Goal: Check status: Check status

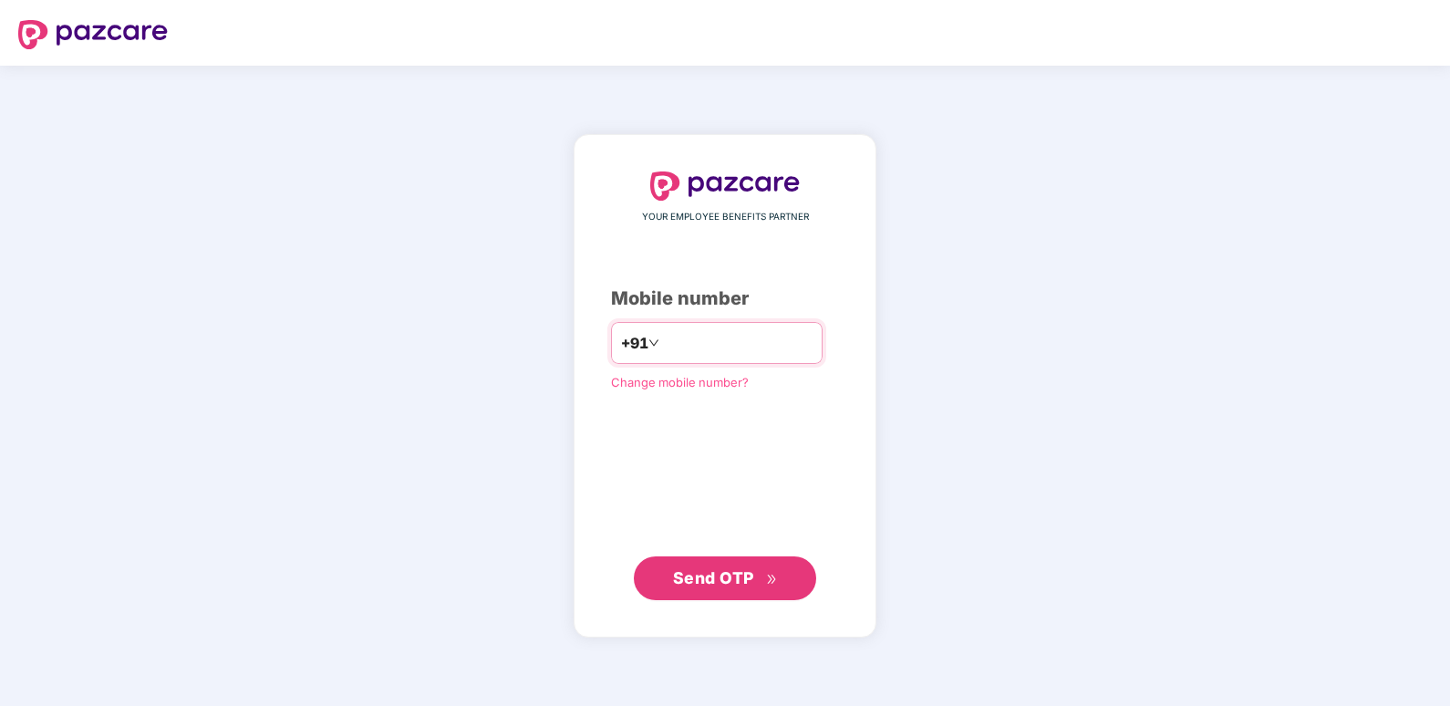
click at [667, 342] on input "number" at bounding box center [738, 342] width 150 height 29
click at [663, 346] on input "**********" at bounding box center [738, 342] width 150 height 29
click at [663, 343] on input "**********" at bounding box center [738, 342] width 150 height 29
click at [663, 341] on input "**********" at bounding box center [738, 342] width 150 height 29
type input "**********"
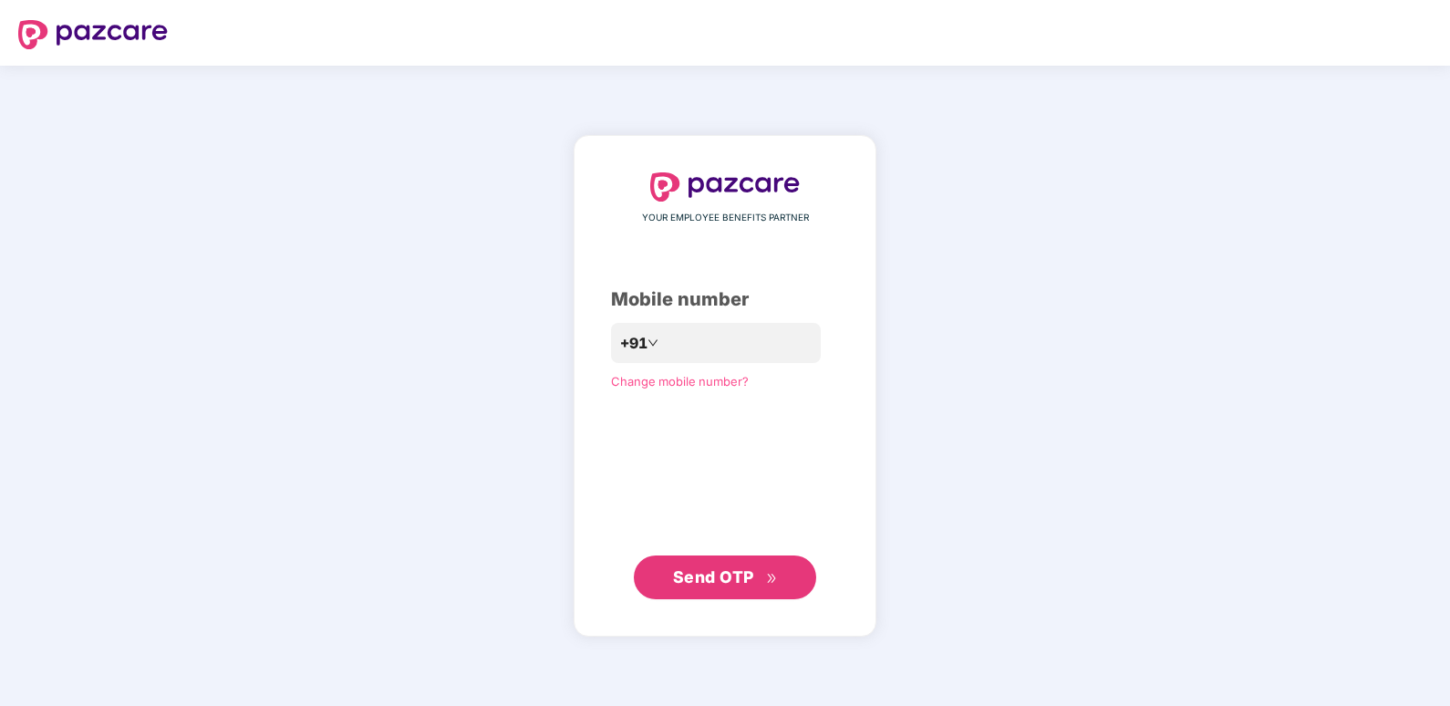
click at [436, 480] on div "**********" at bounding box center [725, 386] width 1450 height 640
click at [665, 590] on button "Send OTP" at bounding box center [725, 578] width 182 height 44
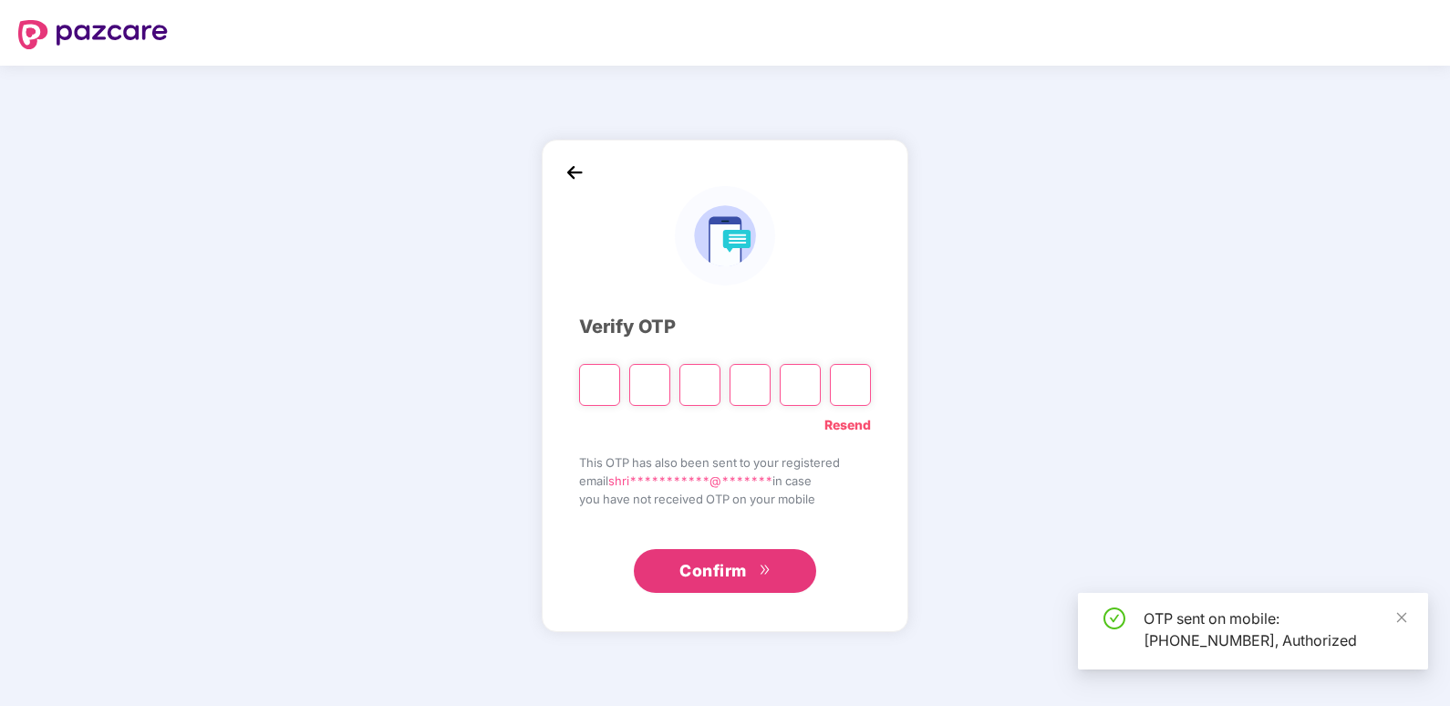
click at [612, 379] on input "Please enter verification code. Digit 1" at bounding box center [599, 385] width 41 height 42
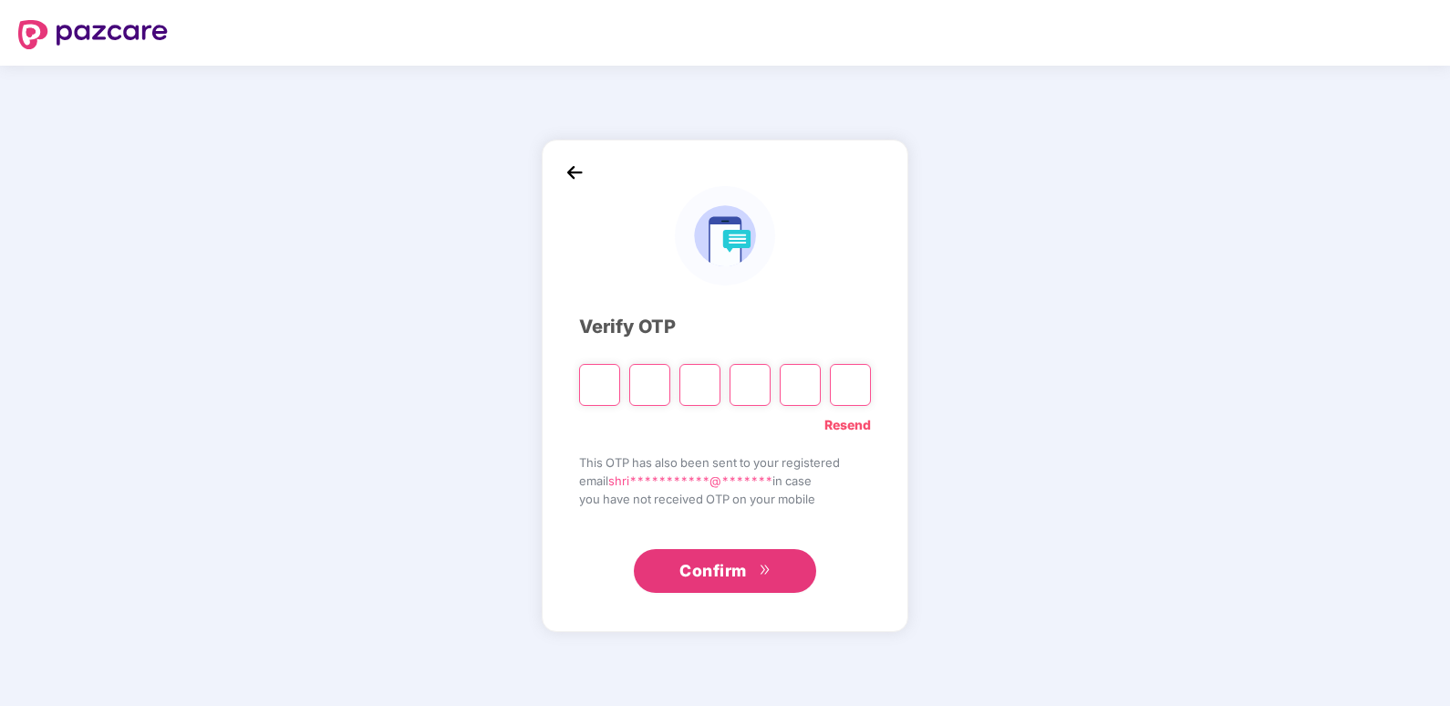
type input "*"
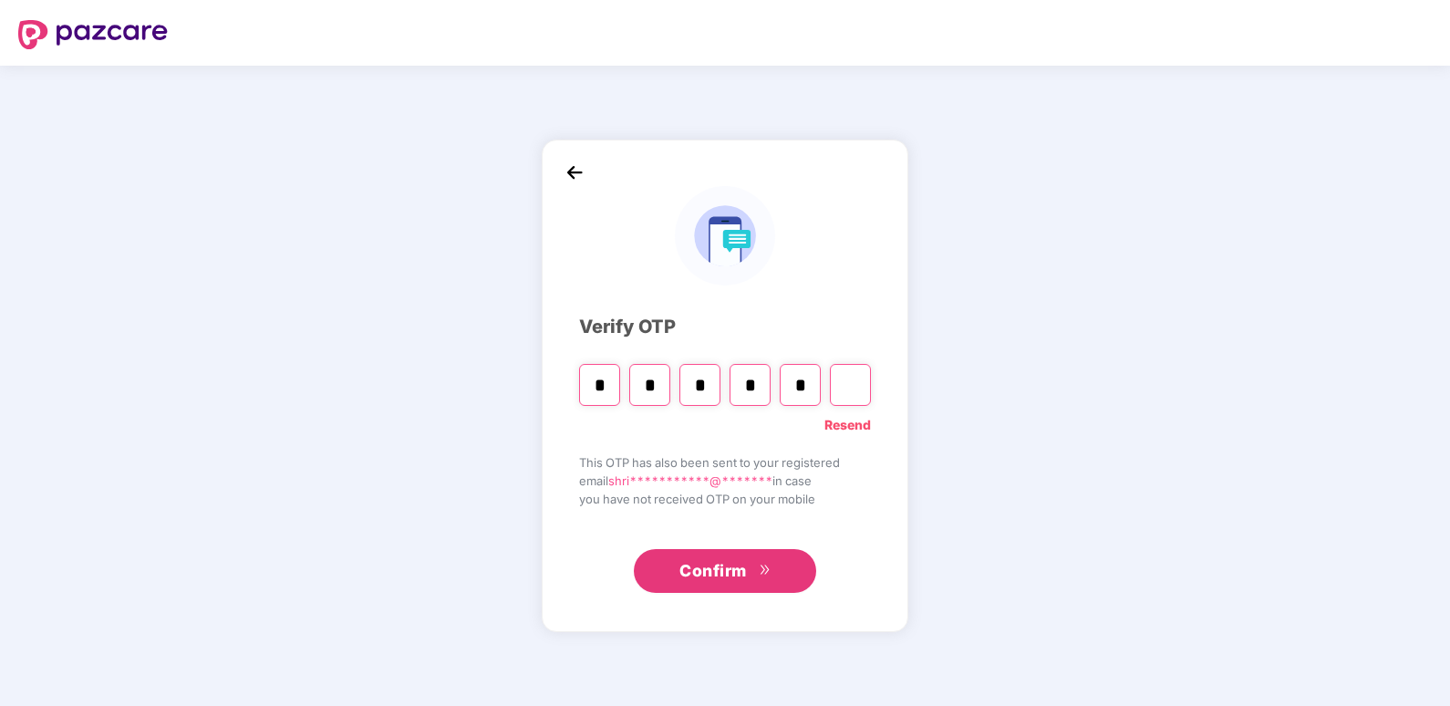
type input "*"
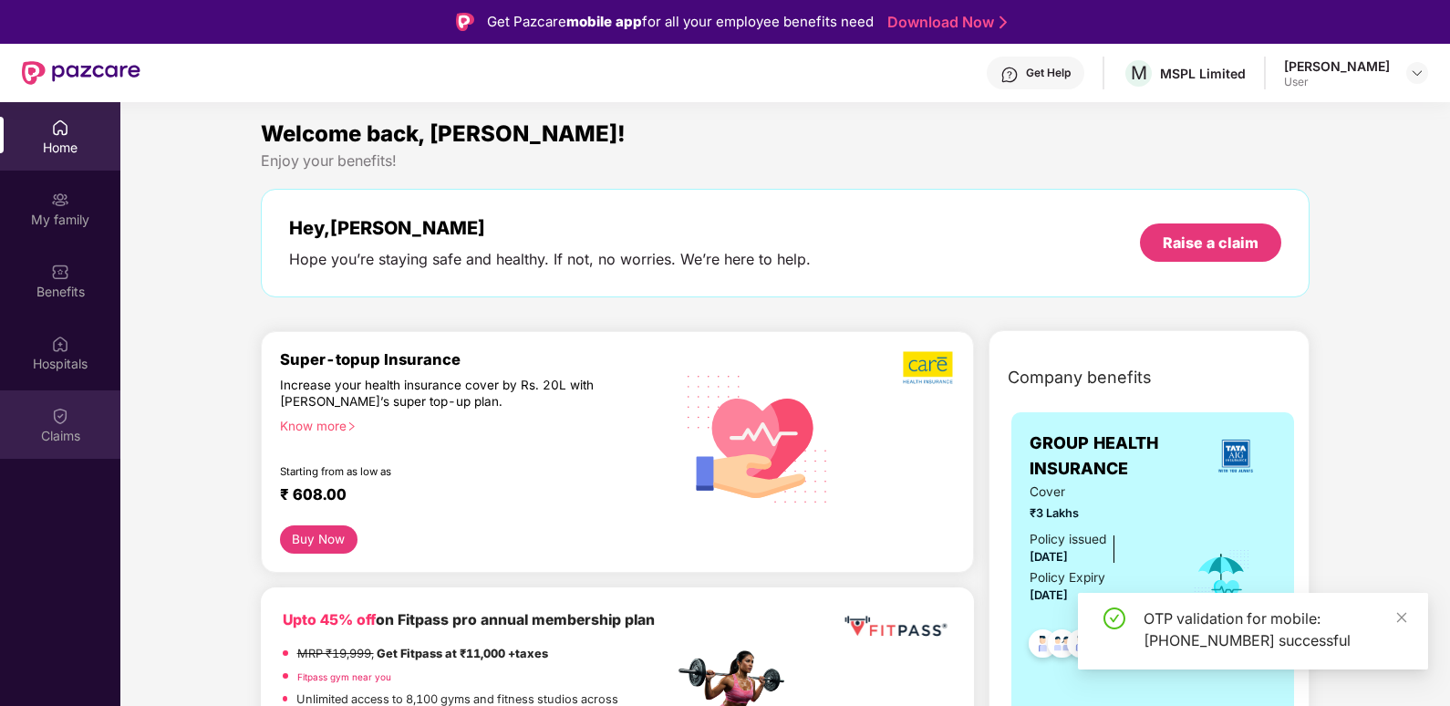
click at [47, 401] on div "Claims" at bounding box center [60, 424] width 120 height 68
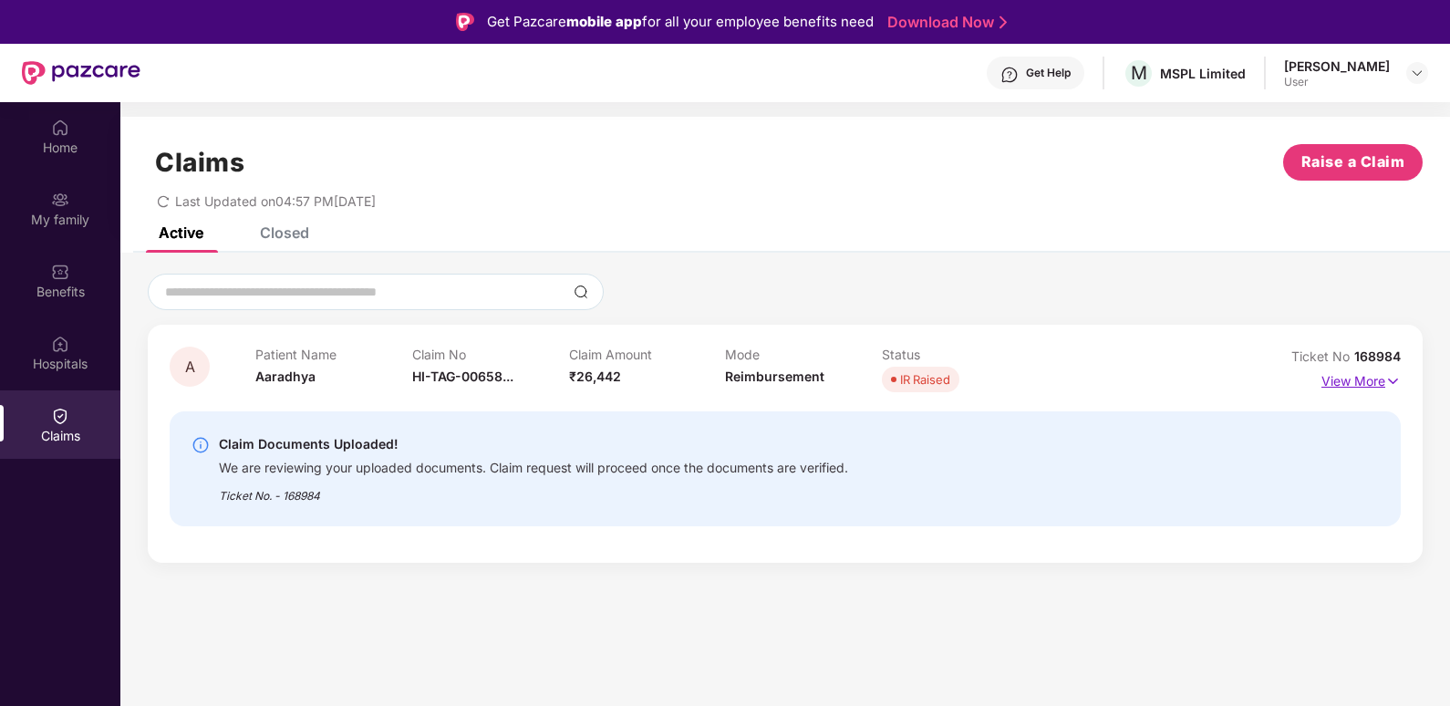
click at [1389, 384] on img at bounding box center [1394, 381] width 16 height 20
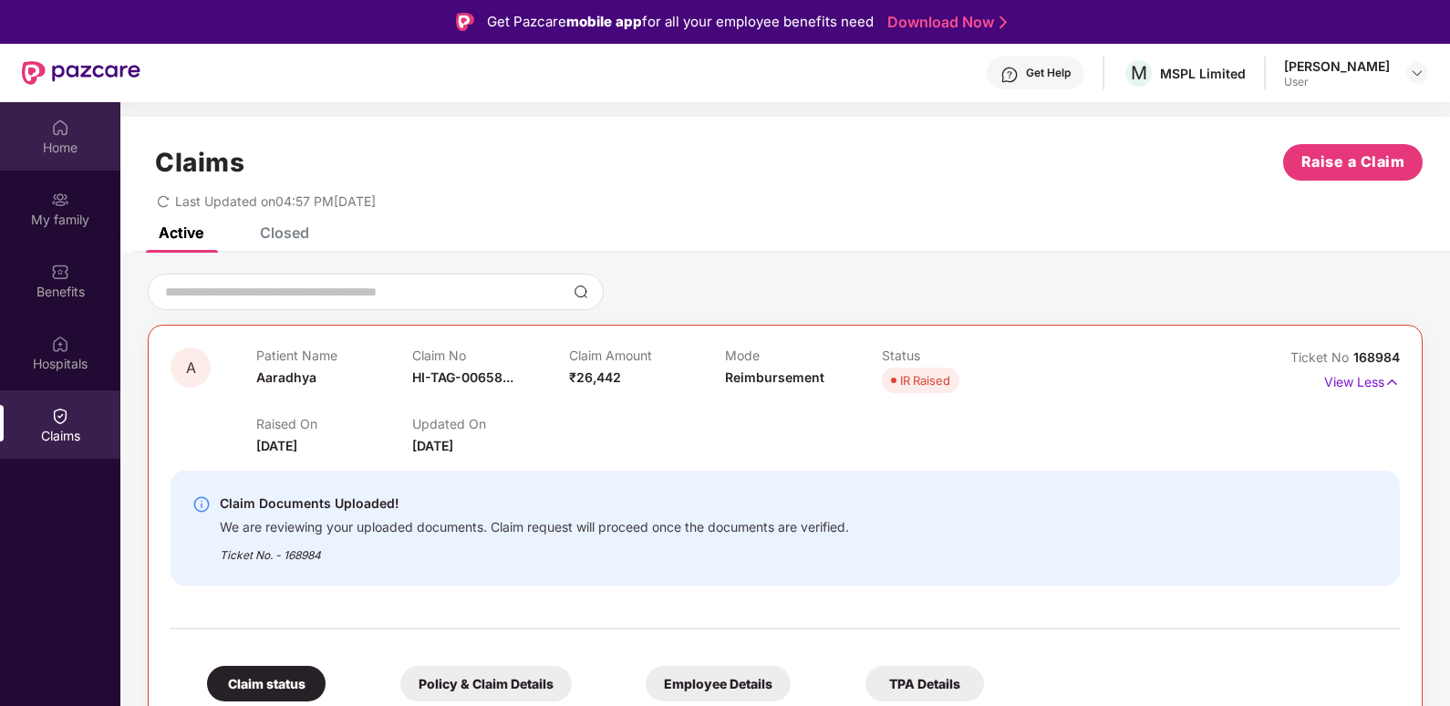
click at [33, 129] on div "Home" at bounding box center [60, 136] width 120 height 68
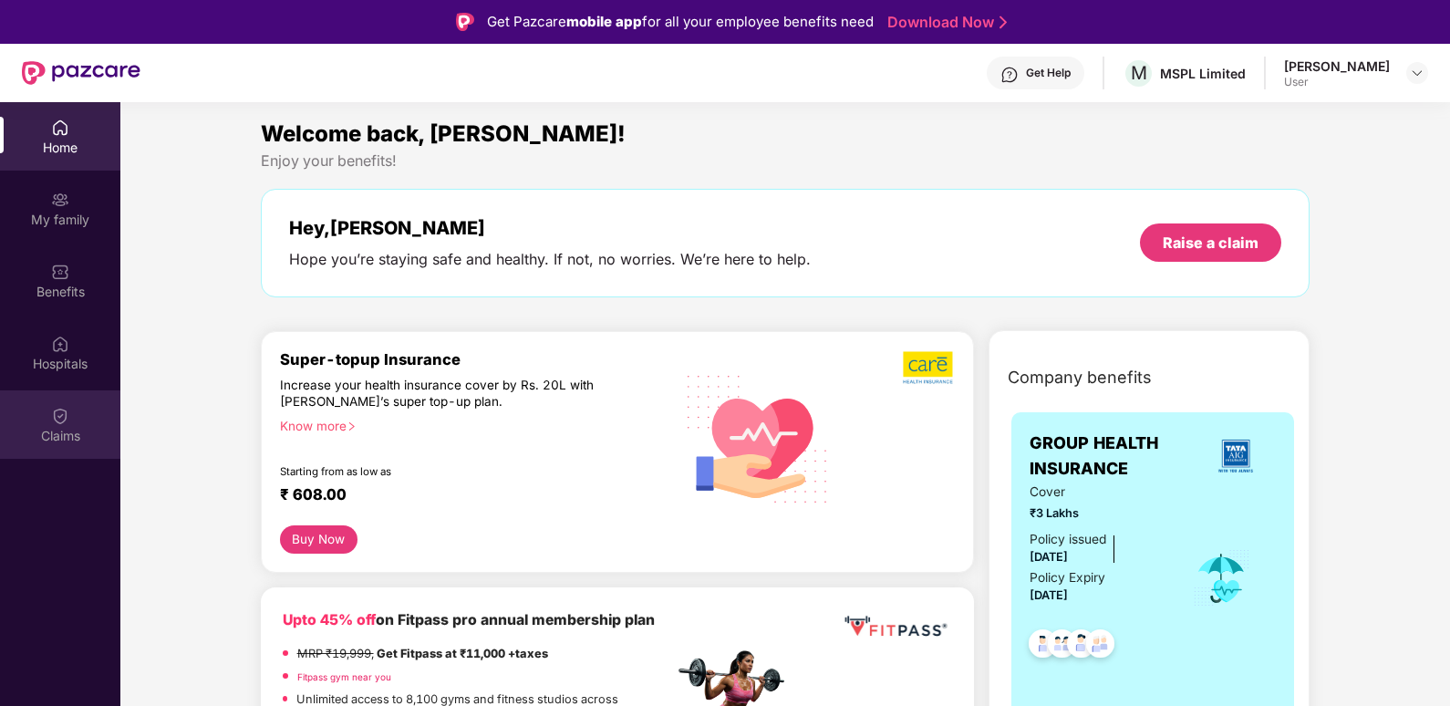
click at [35, 398] on div "Claims" at bounding box center [60, 424] width 120 height 68
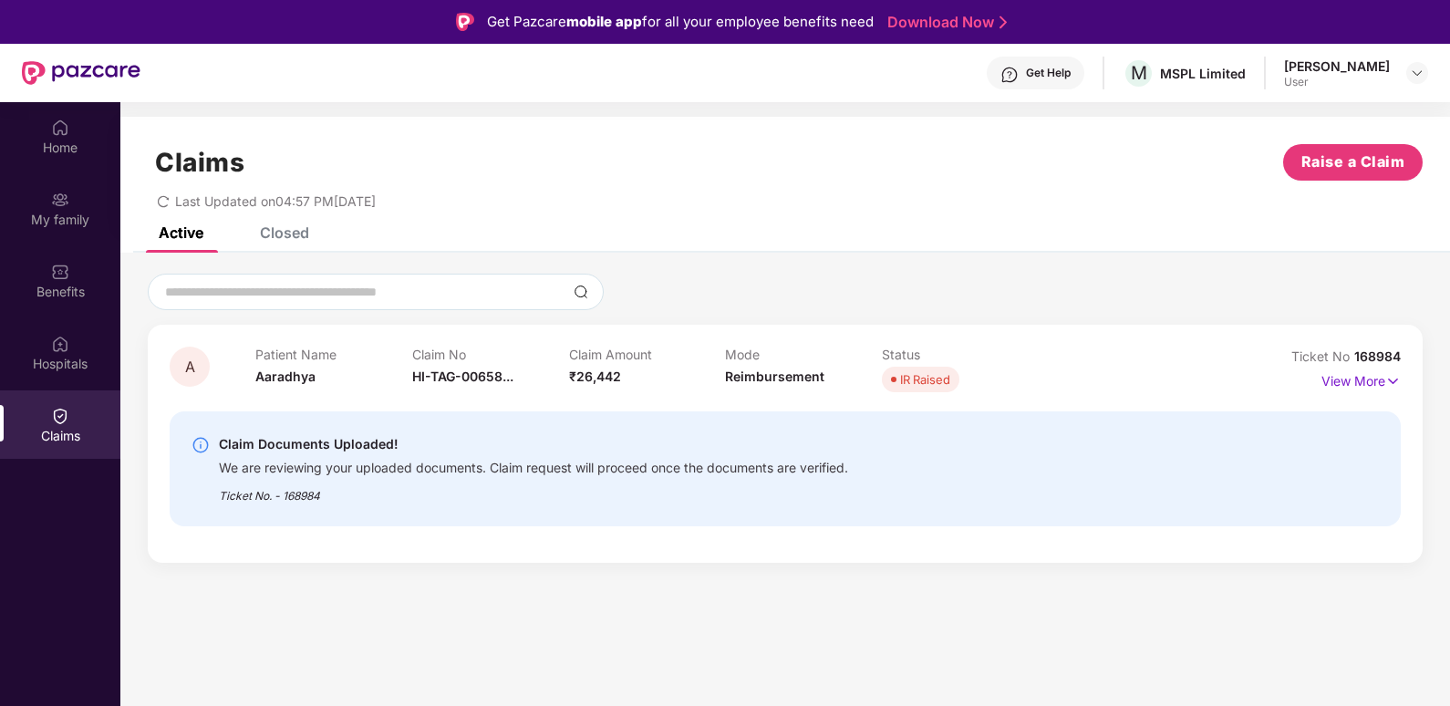
click at [1402, 384] on div "A Patient Name [PERSON_NAME] Claim No HI-TAG-00658... Claim Amount ₹26,442 Mode…" at bounding box center [785, 444] width 1275 height 238
click at [1395, 384] on img at bounding box center [1394, 381] width 16 height 20
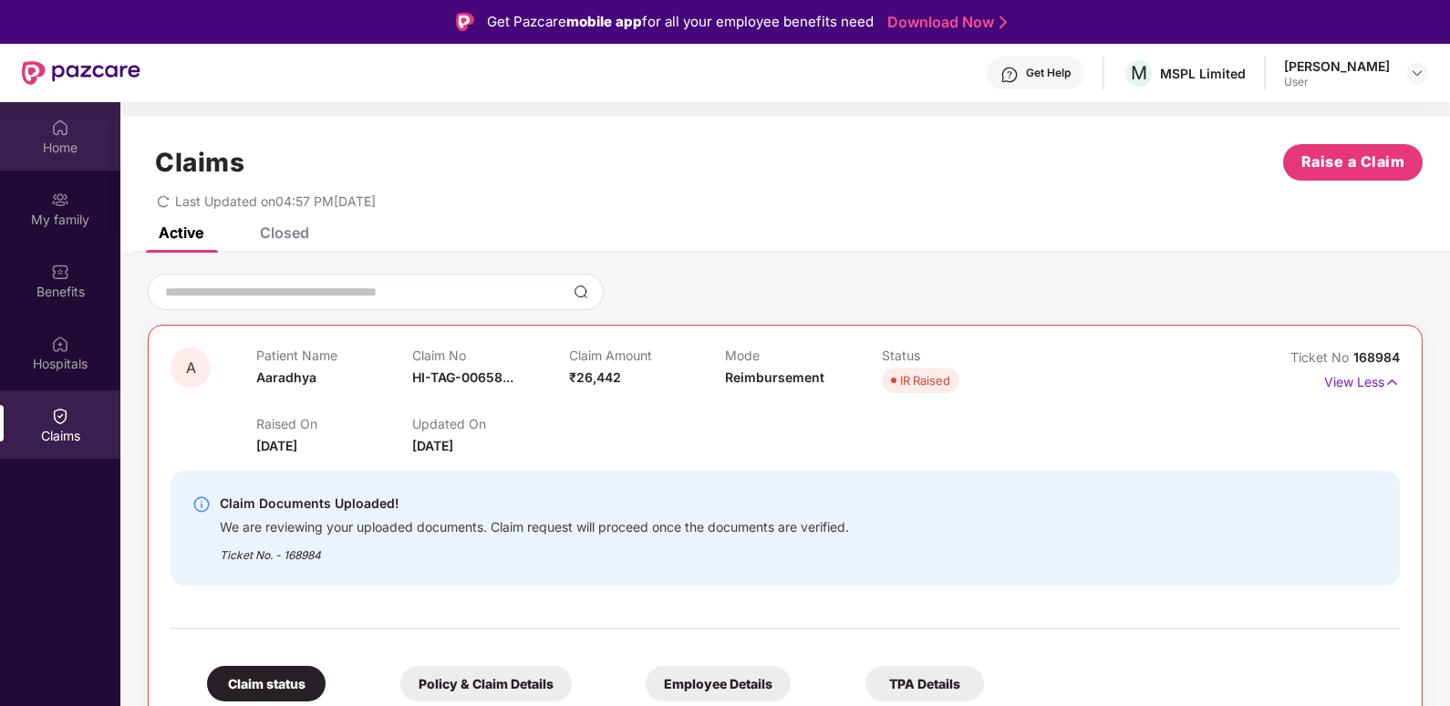
click at [69, 149] on div "Home" at bounding box center [60, 148] width 120 height 18
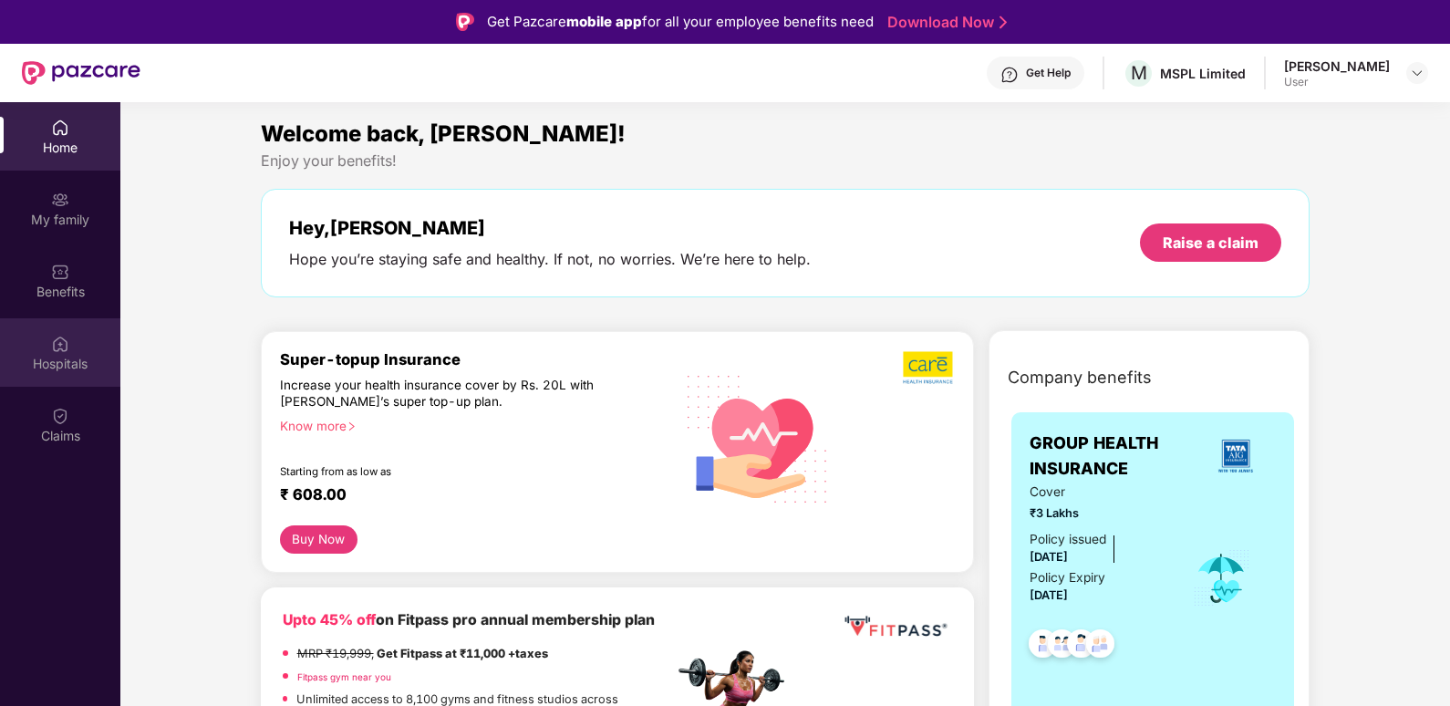
click at [102, 365] on div "Hospitals" at bounding box center [60, 364] width 120 height 18
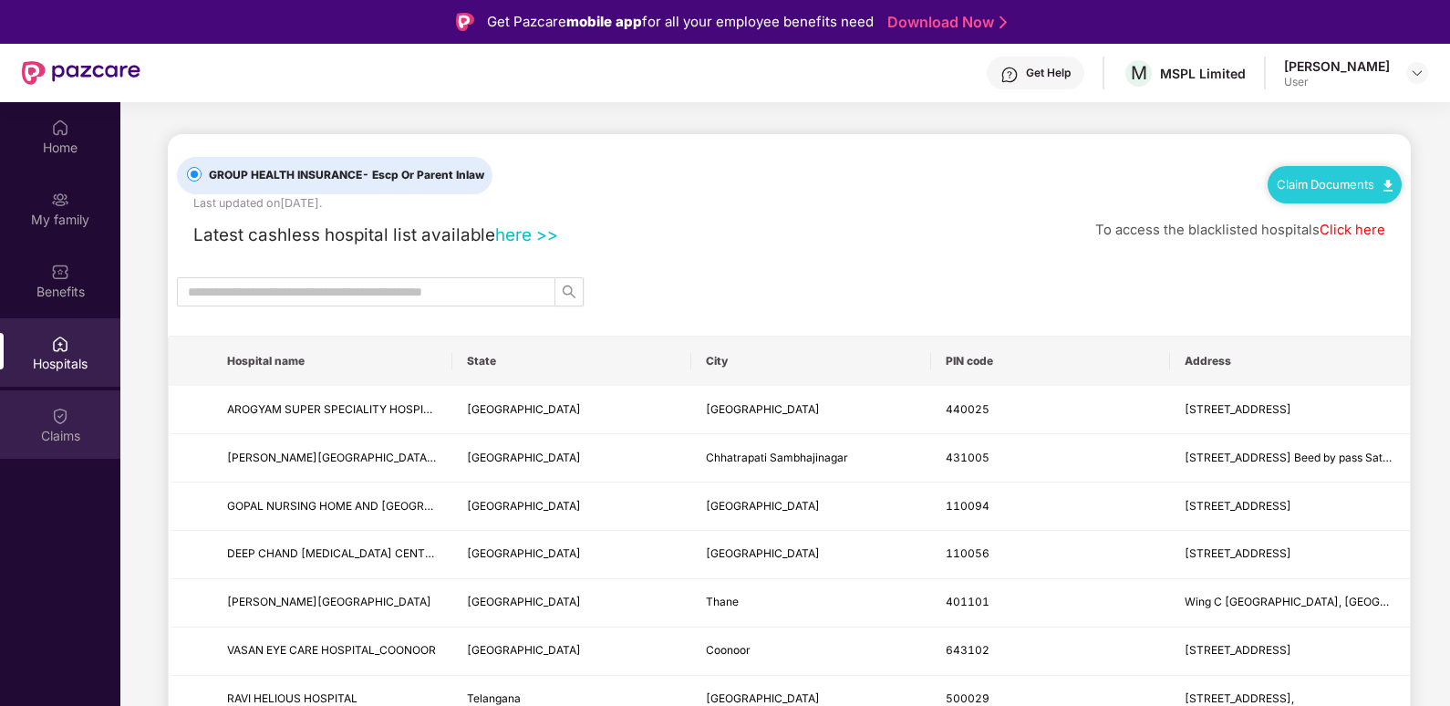
click at [47, 423] on div "Claims" at bounding box center [60, 424] width 120 height 68
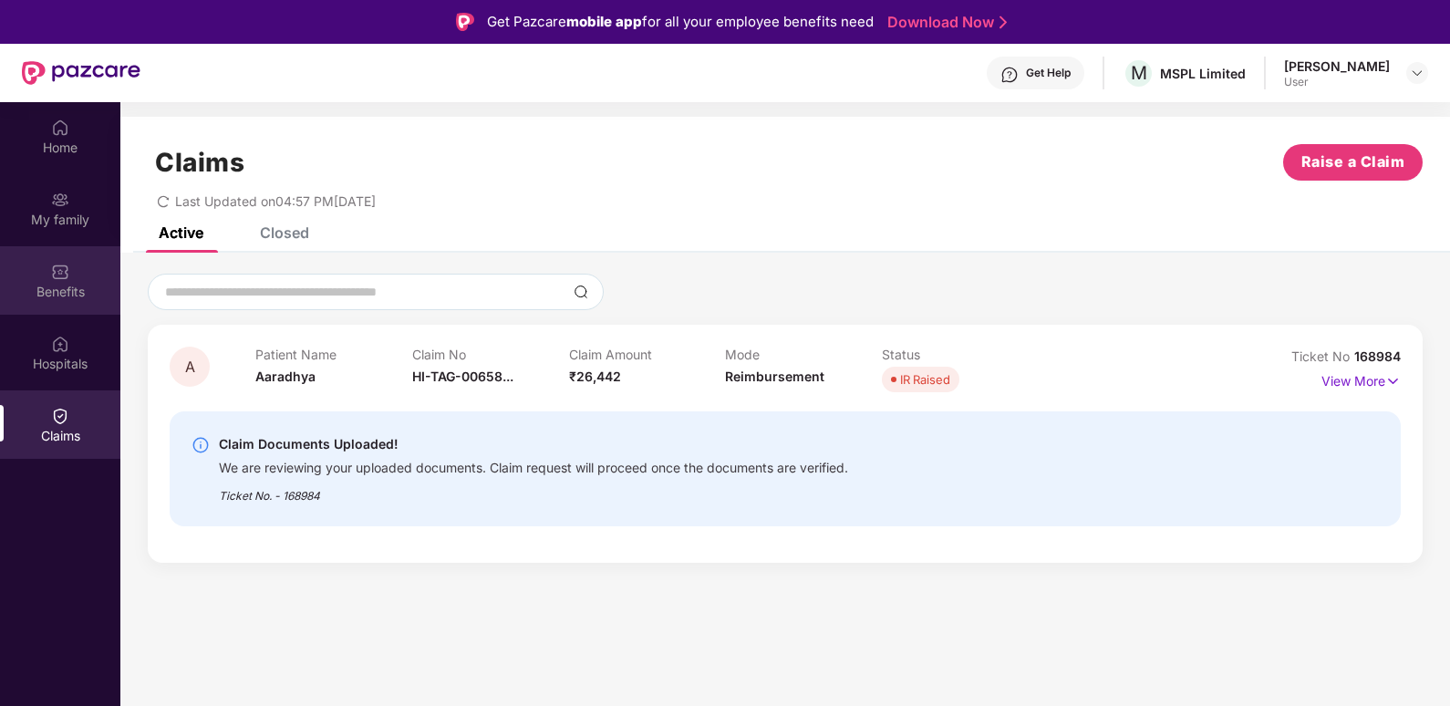
click at [83, 279] on div "Benefits" at bounding box center [60, 280] width 120 height 68
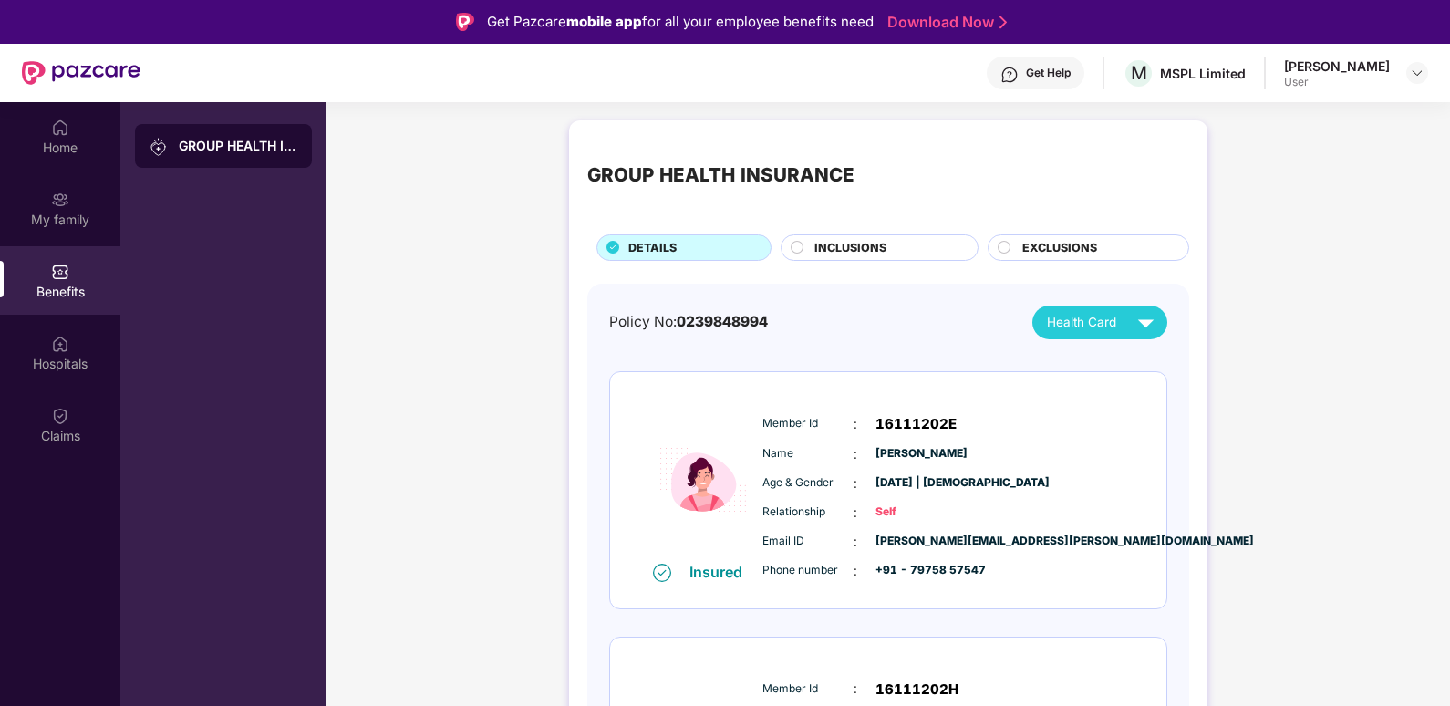
click at [787, 250] on div "INCLUSIONS" at bounding box center [880, 247] width 199 height 26
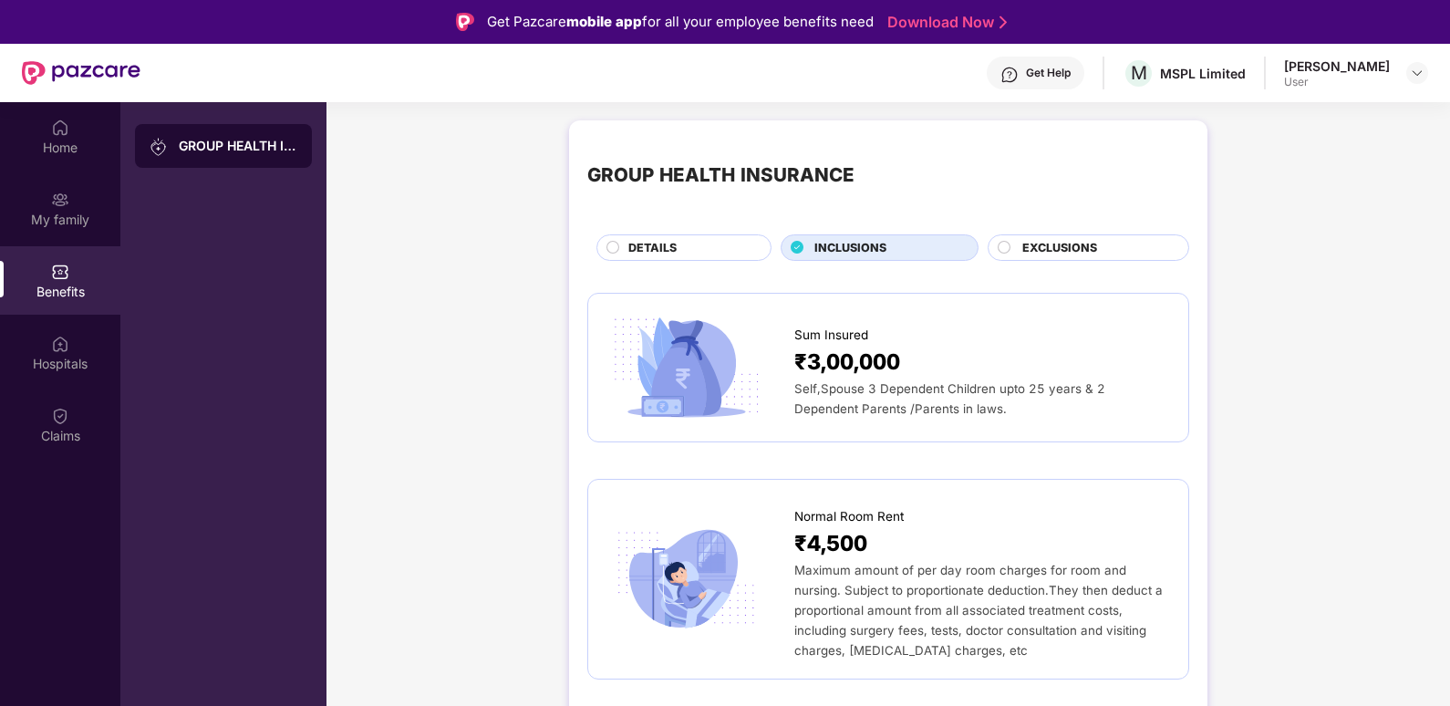
click at [795, 248] on icon at bounding box center [797, 247] width 5 height 5
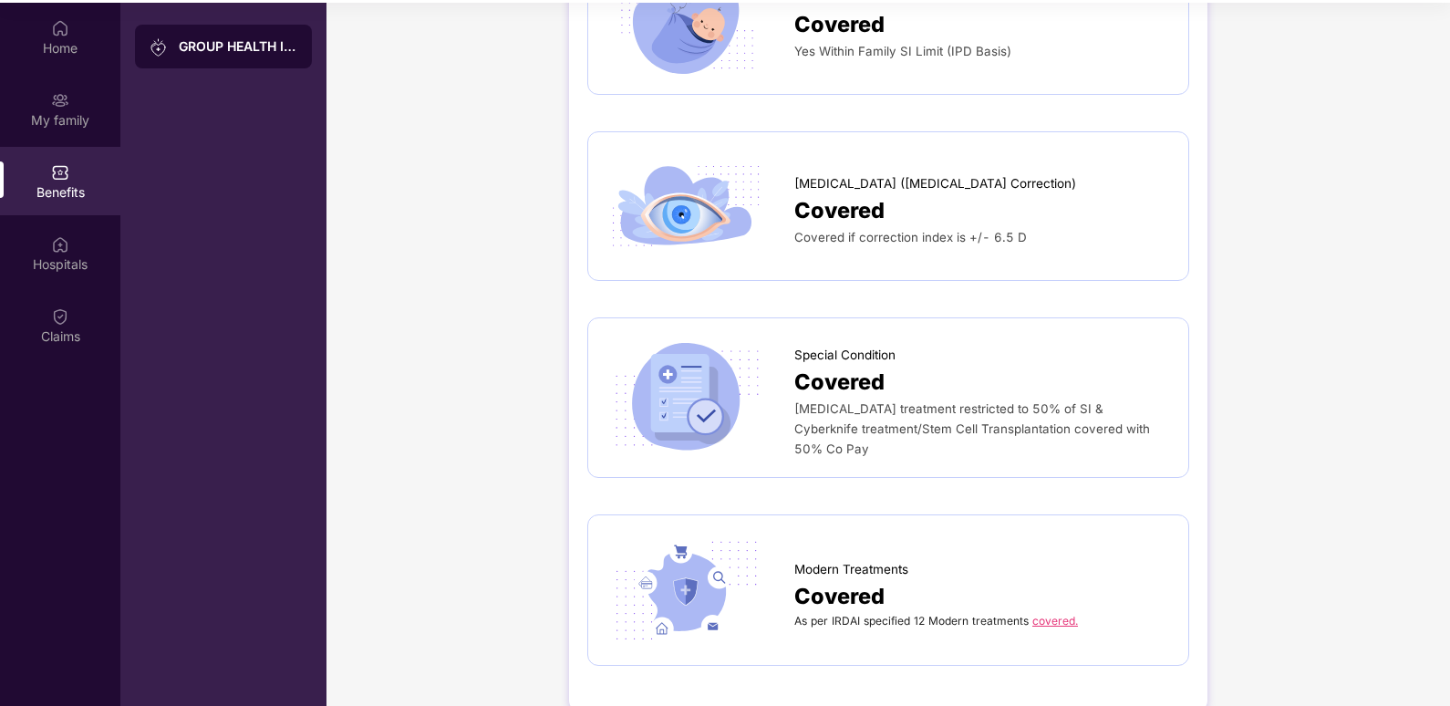
scroll to position [102, 0]
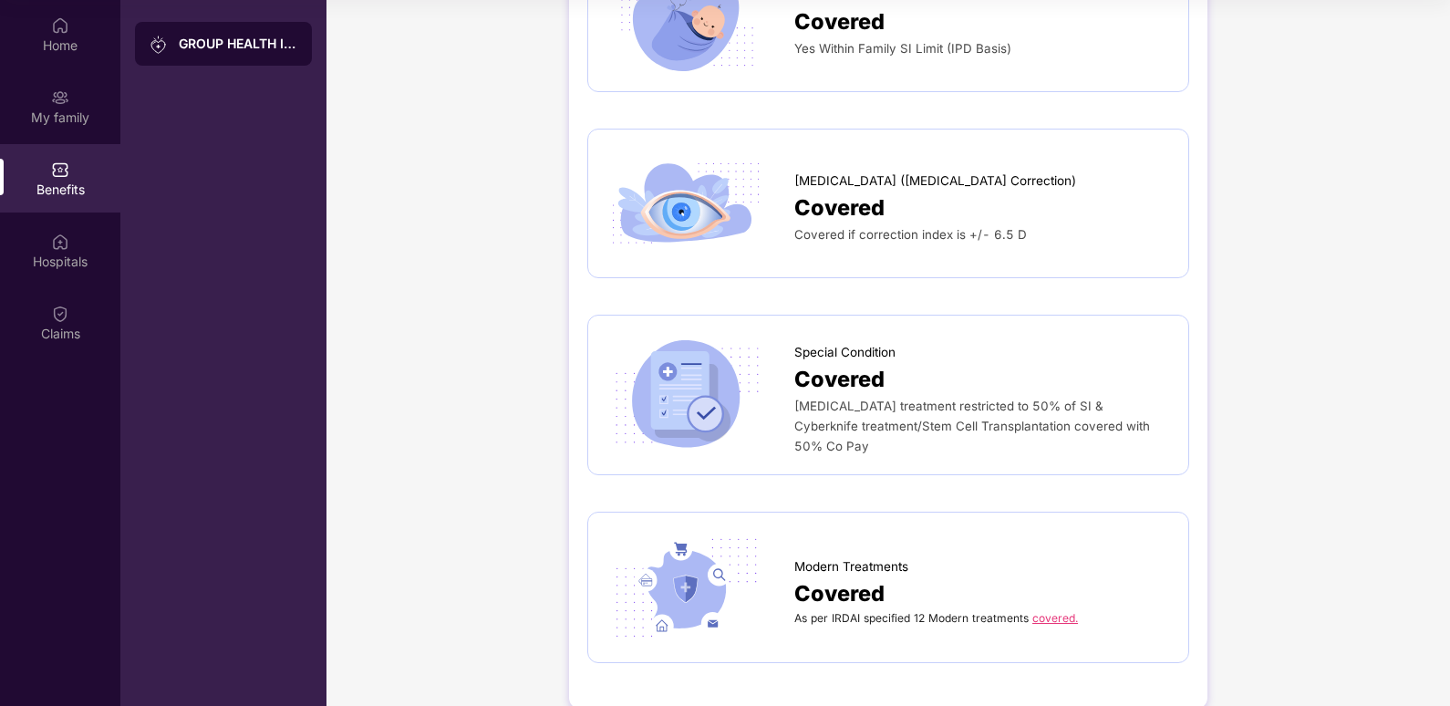
click at [912, 202] on div "Covered" at bounding box center [983, 208] width 376 height 34
click at [857, 191] on span "Covered" at bounding box center [840, 208] width 90 height 34
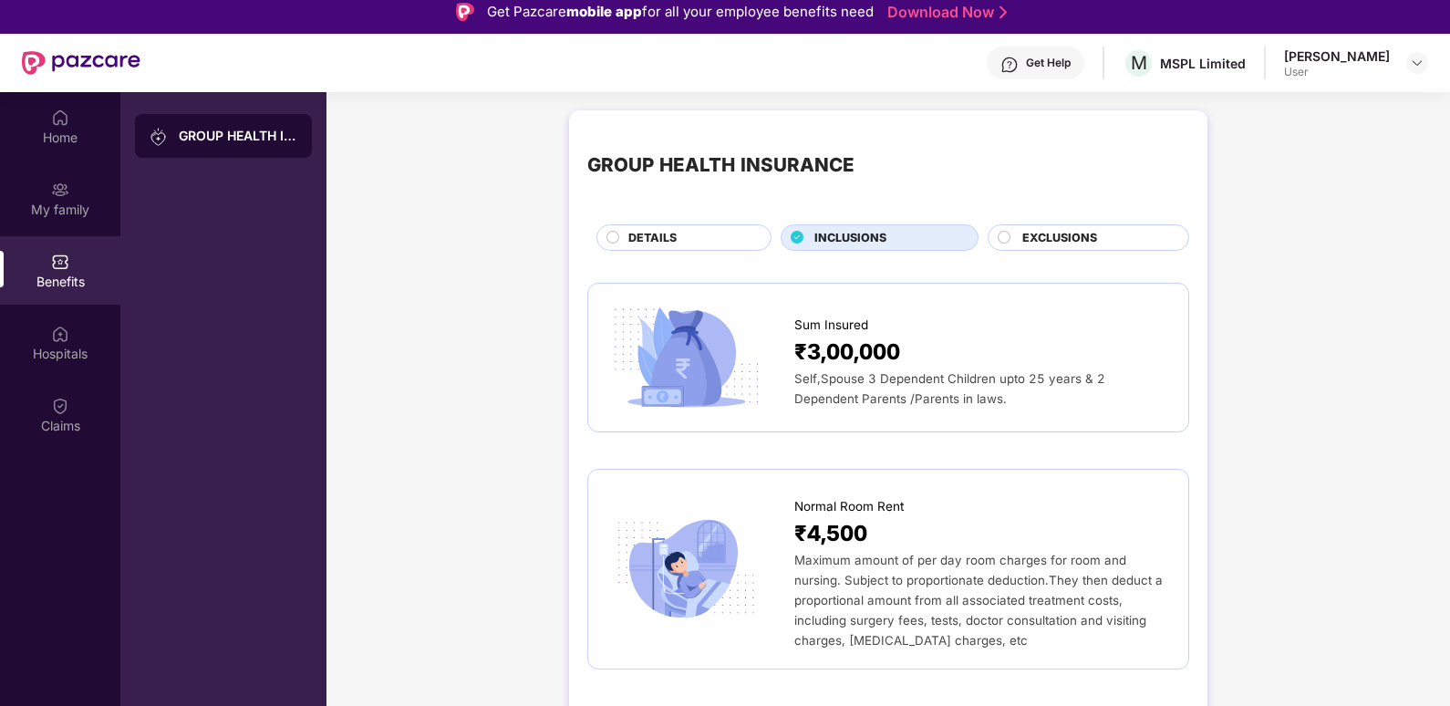
scroll to position [0, 0]
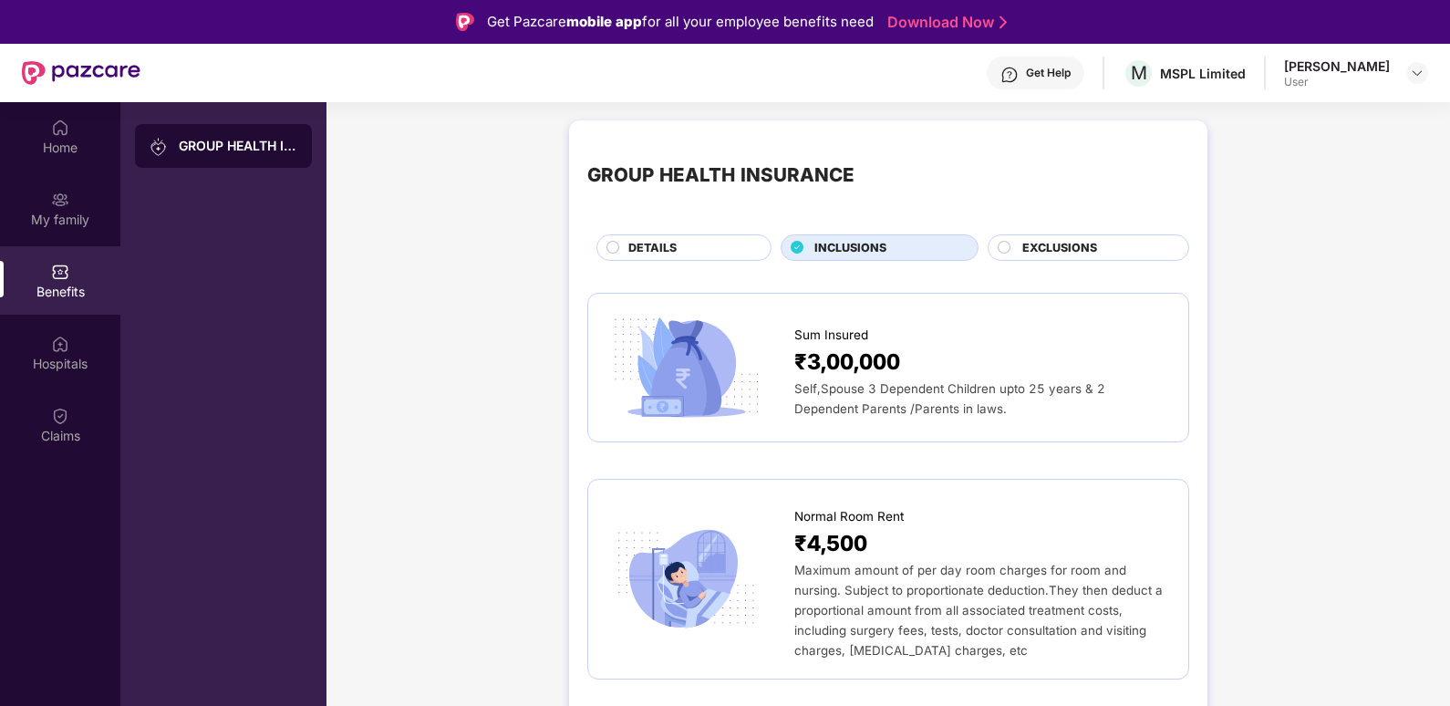
click at [1004, 241] on circle at bounding box center [1005, 247] width 12 height 12
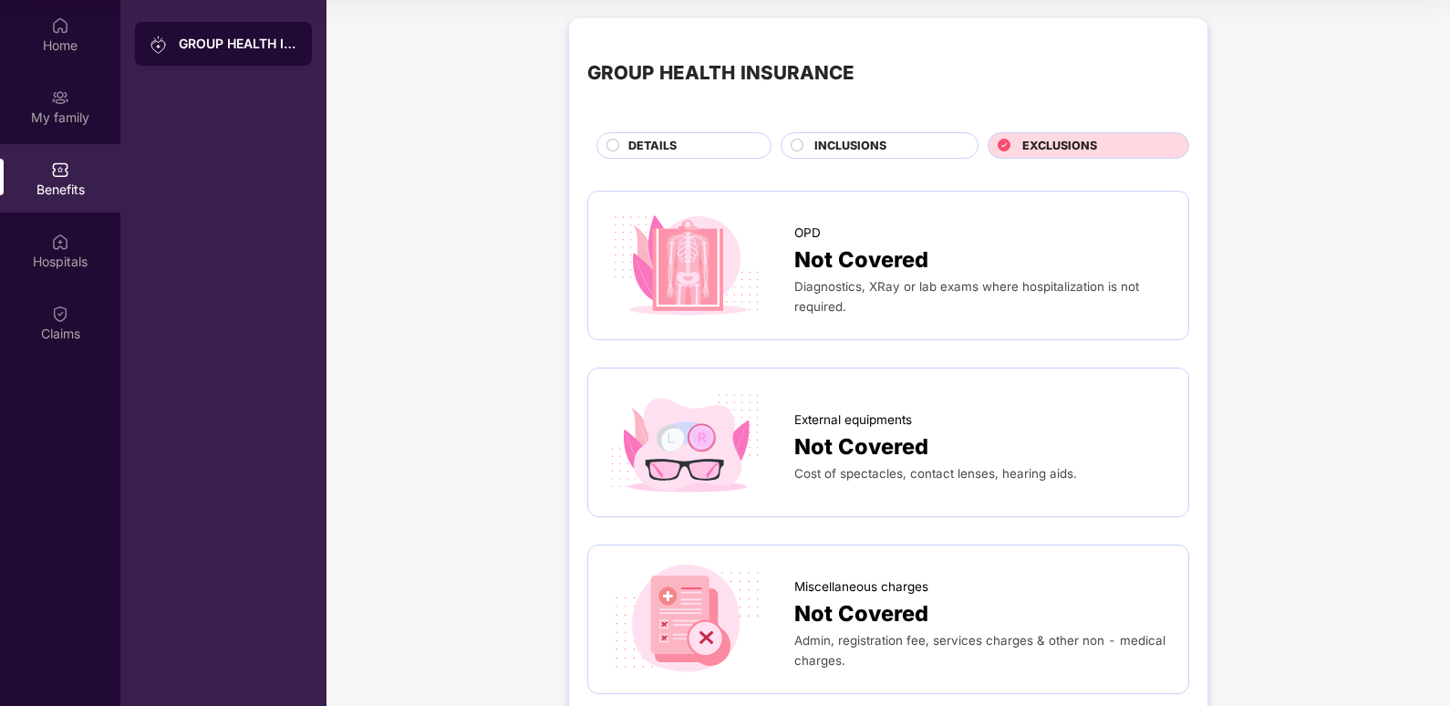
click at [617, 136] on div "DETAILS" at bounding box center [684, 145] width 175 height 26
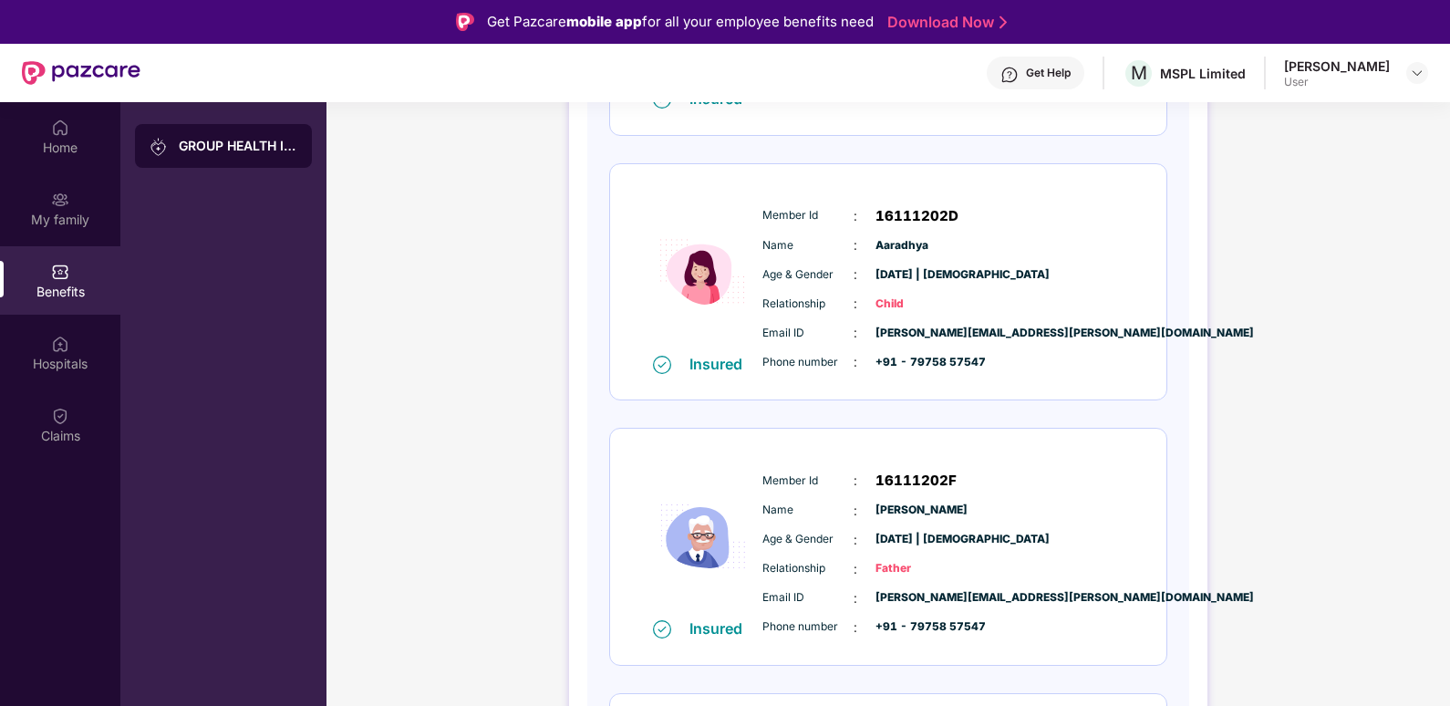
scroll to position [1239, 0]
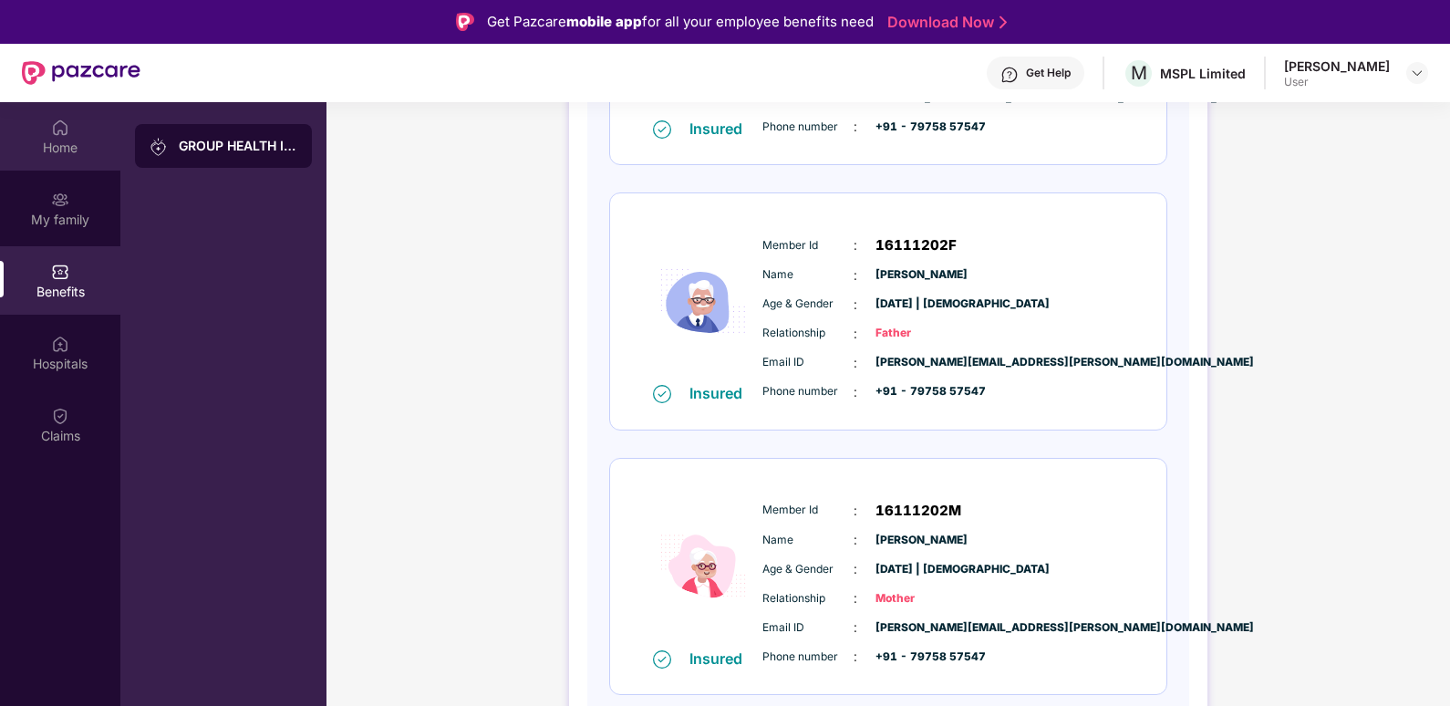
click at [63, 123] on img at bounding box center [60, 128] width 18 height 18
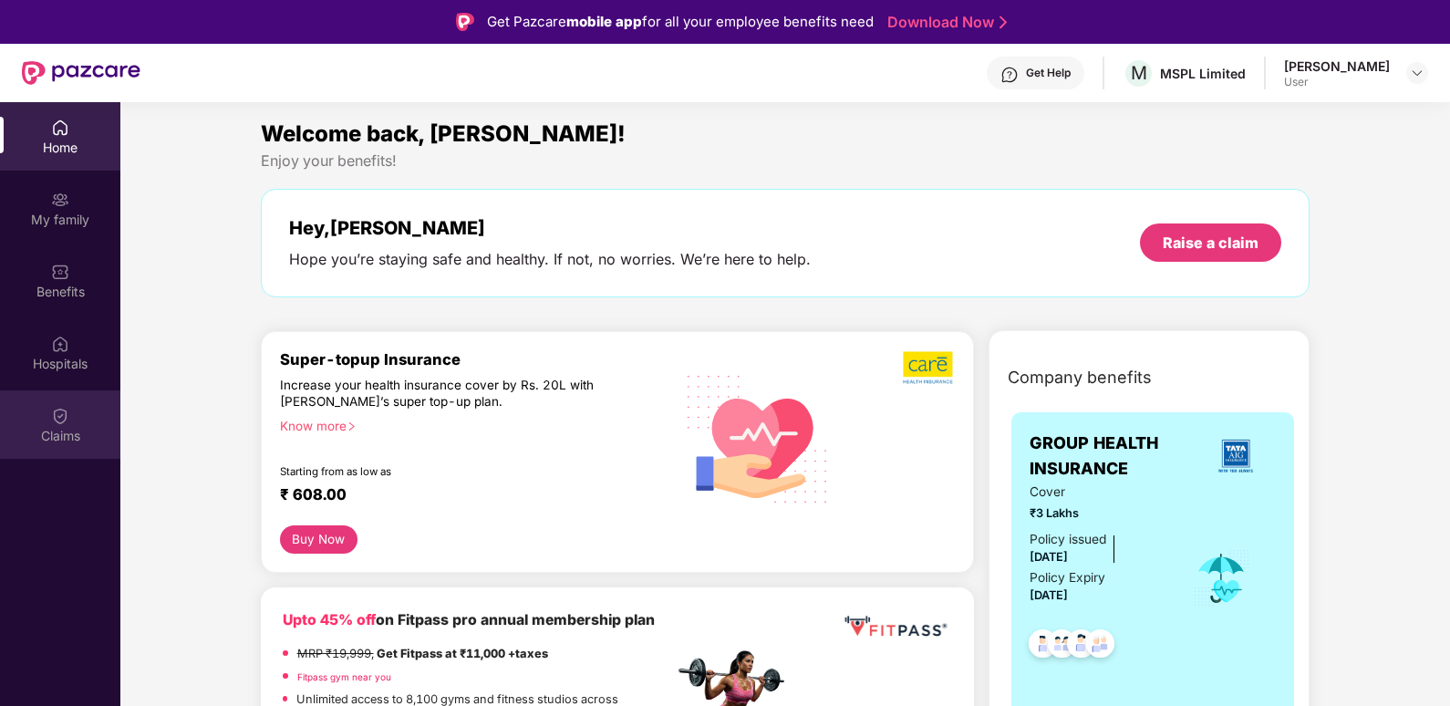
click at [35, 421] on div "Claims" at bounding box center [60, 424] width 120 height 68
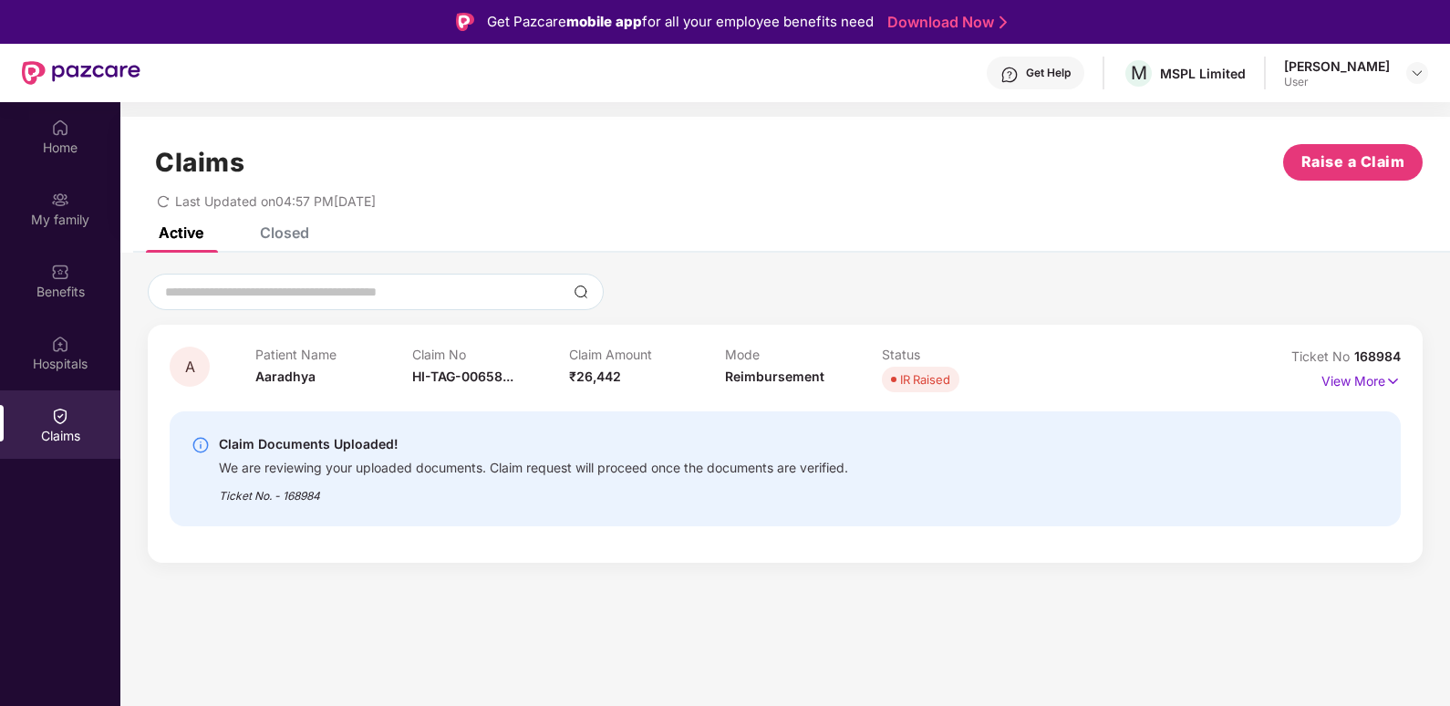
click at [84, 172] on div "Home My family Benefits Hospitals Claims" at bounding box center [60, 282] width 120 height 360
click at [84, 158] on div "Home" at bounding box center [60, 136] width 120 height 68
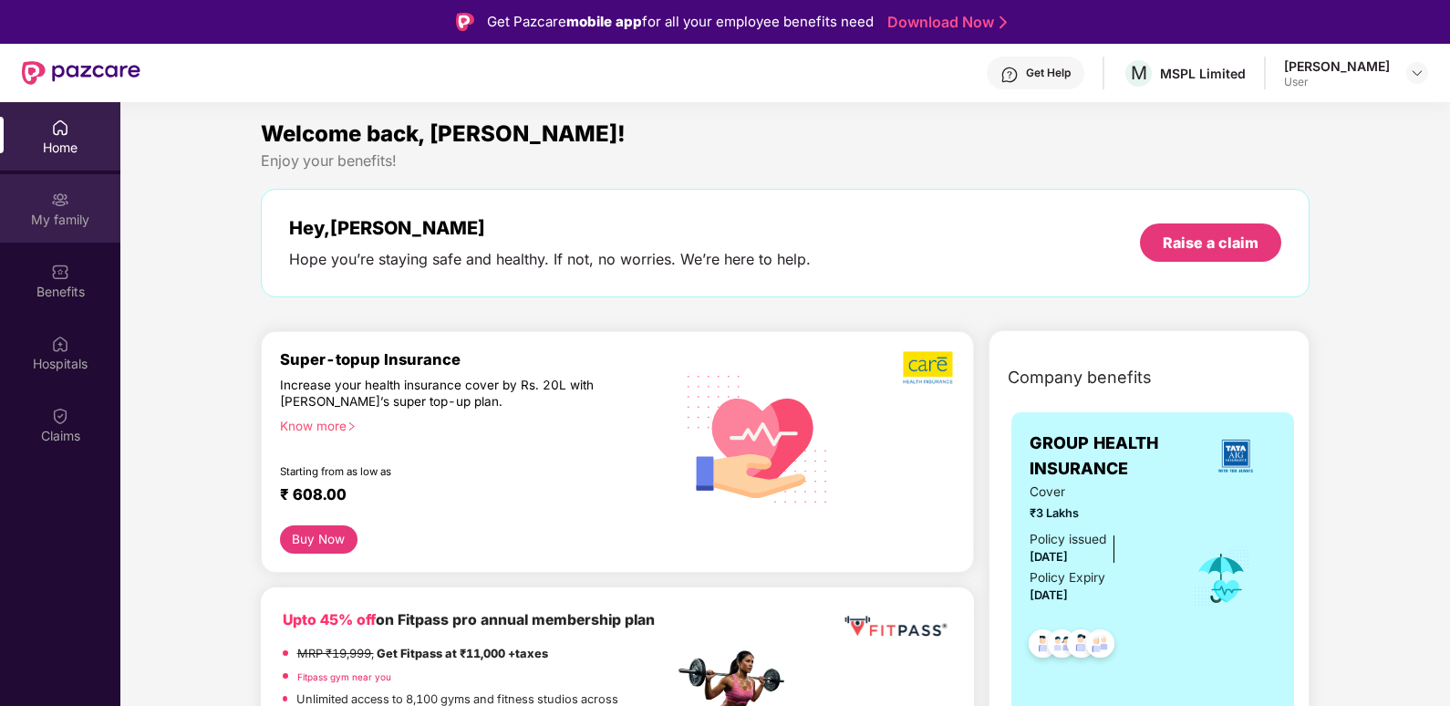
click at [76, 199] on div "My family" at bounding box center [60, 208] width 120 height 68
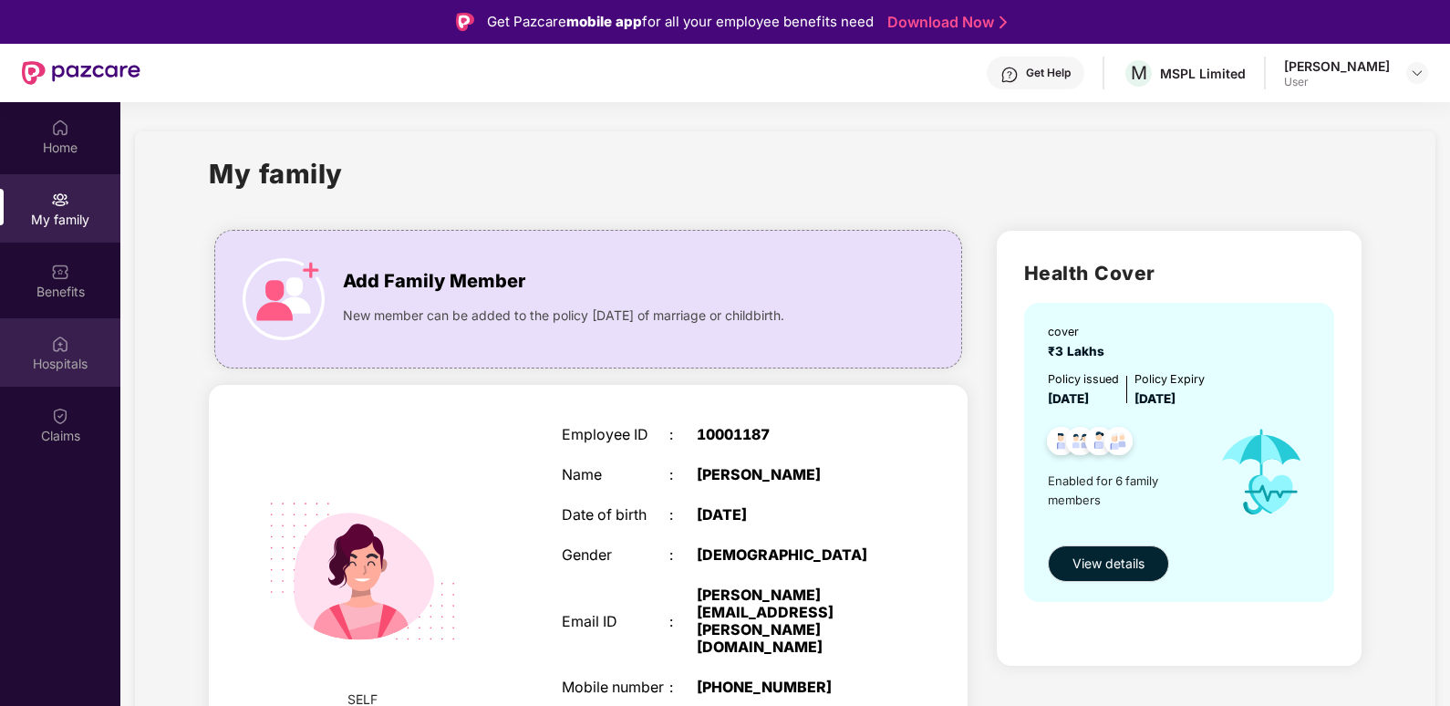
click at [64, 336] on img at bounding box center [60, 344] width 18 height 18
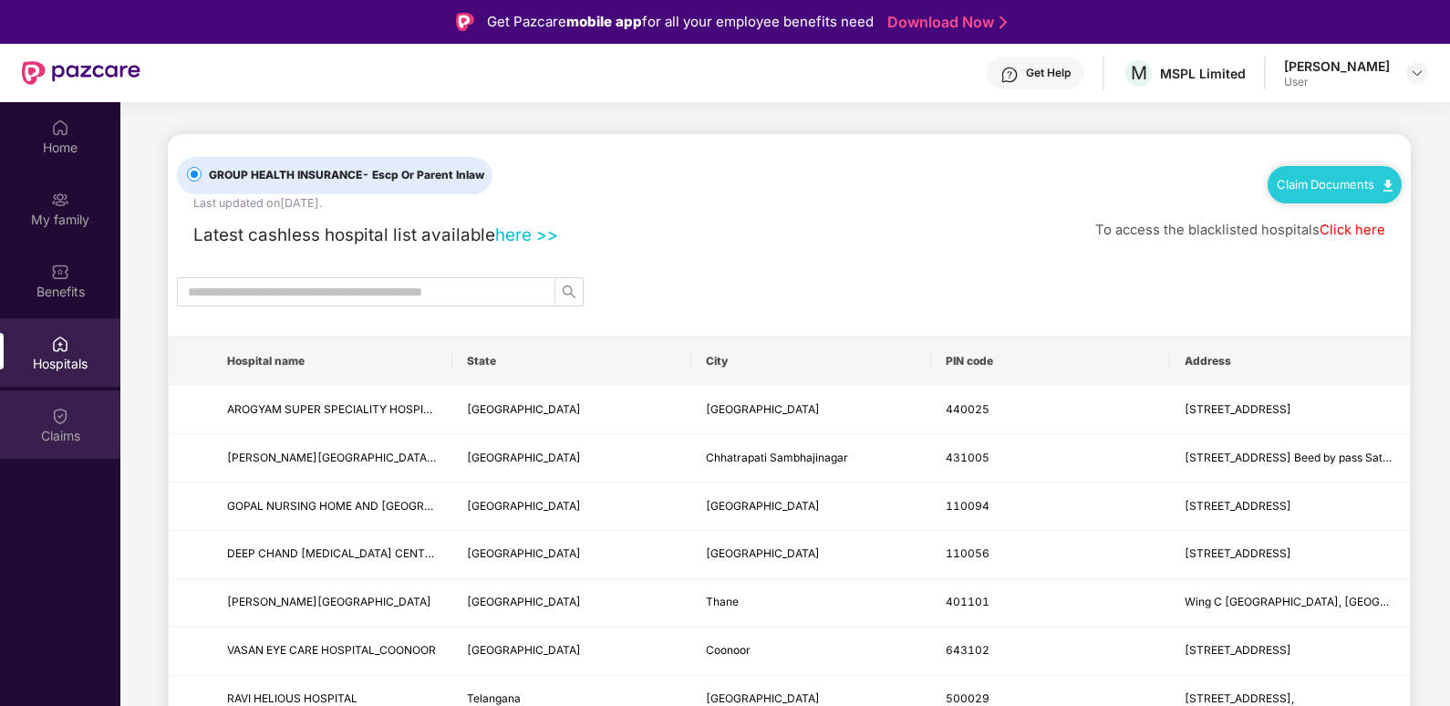
click at [75, 411] on div "Claims" at bounding box center [60, 424] width 120 height 68
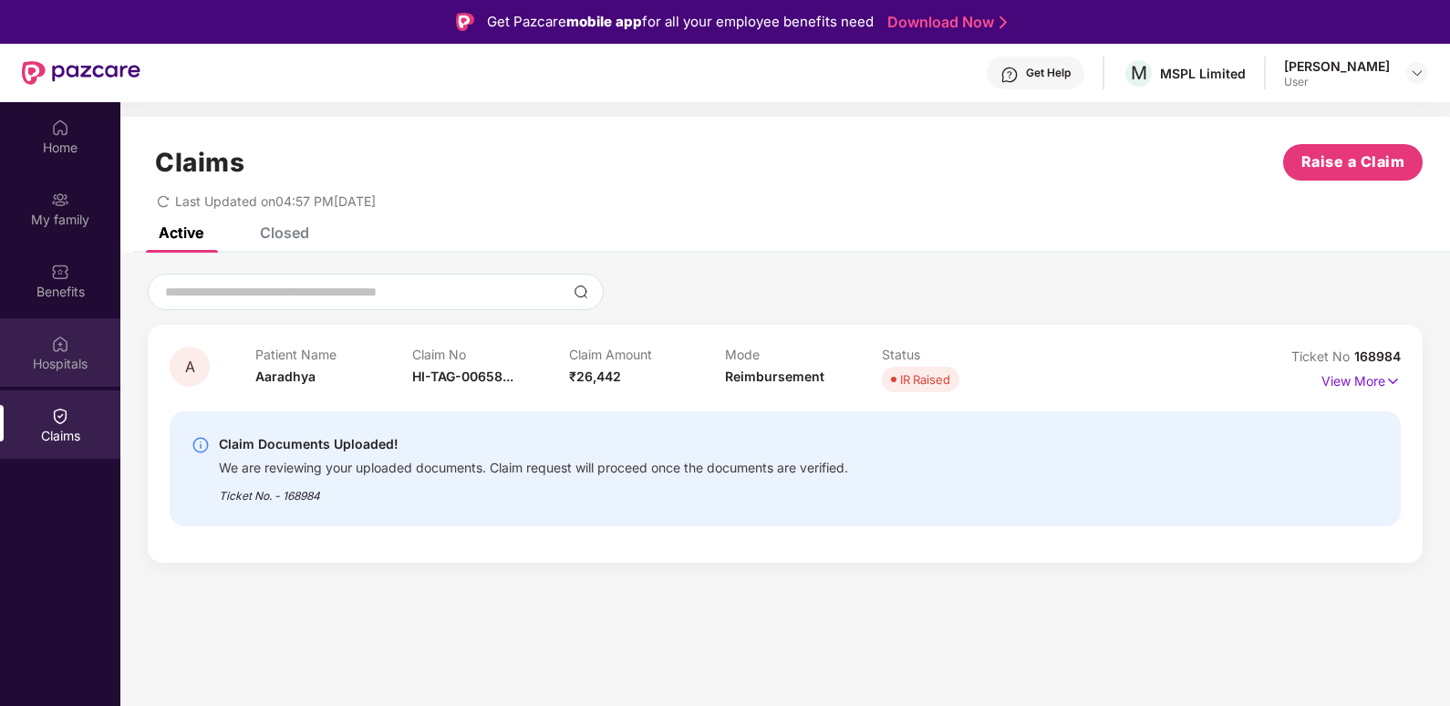
click at [49, 345] on div "Hospitals" at bounding box center [60, 352] width 120 height 68
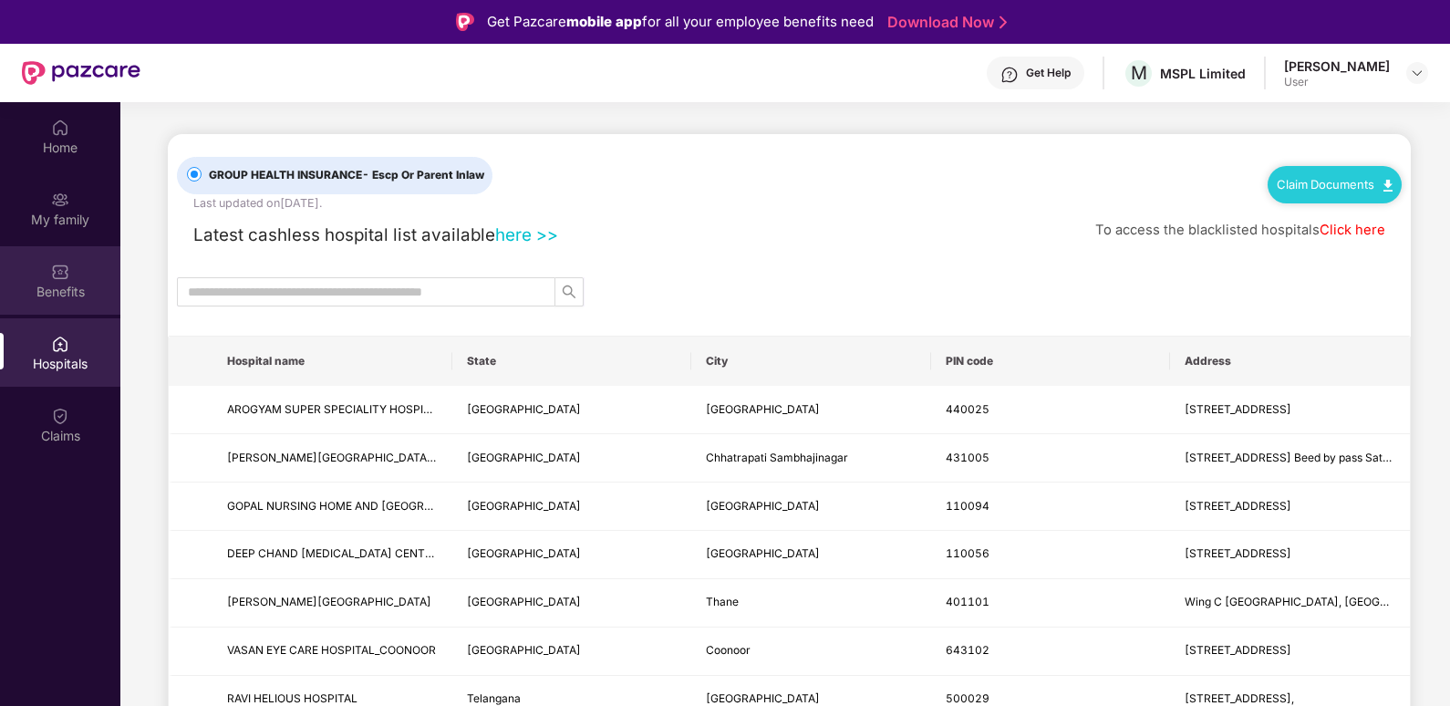
click at [40, 299] on div "Benefits" at bounding box center [60, 292] width 120 height 18
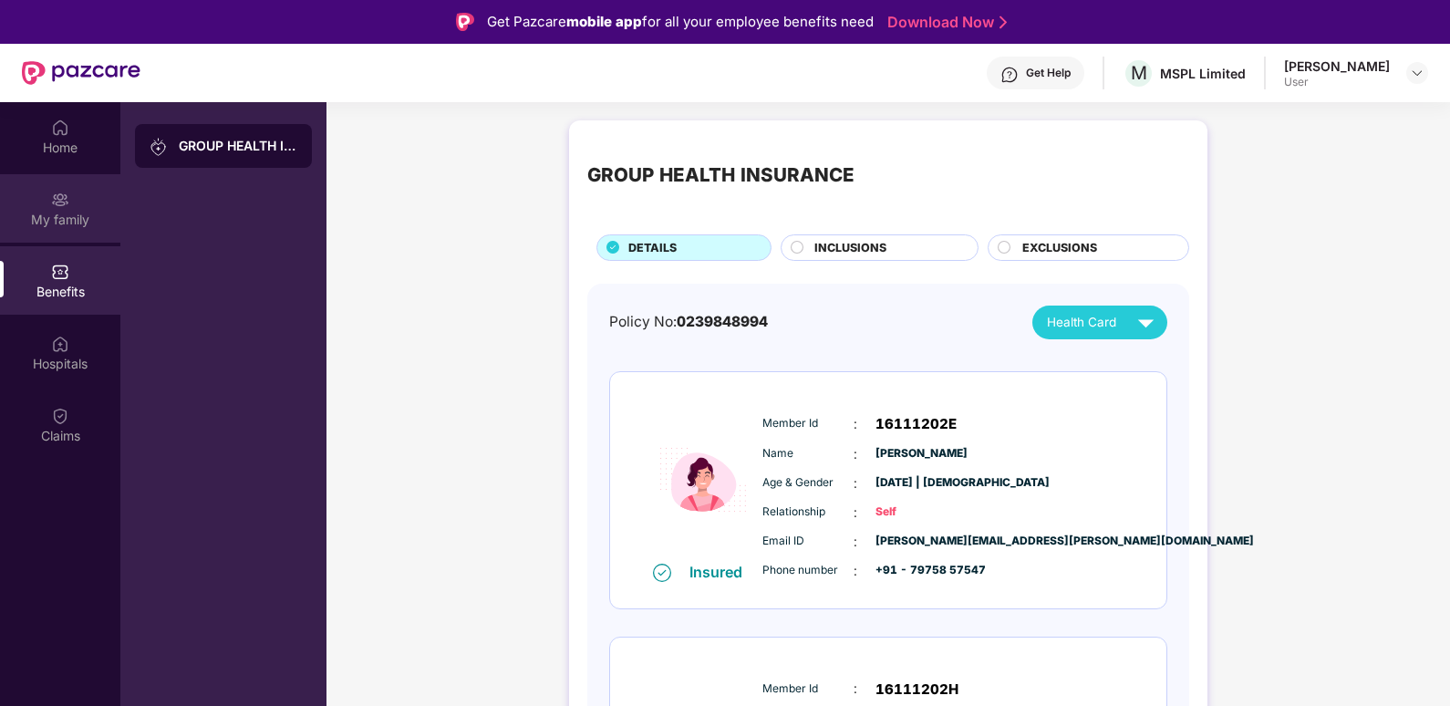
click at [31, 228] on div "My family" at bounding box center [60, 220] width 120 height 18
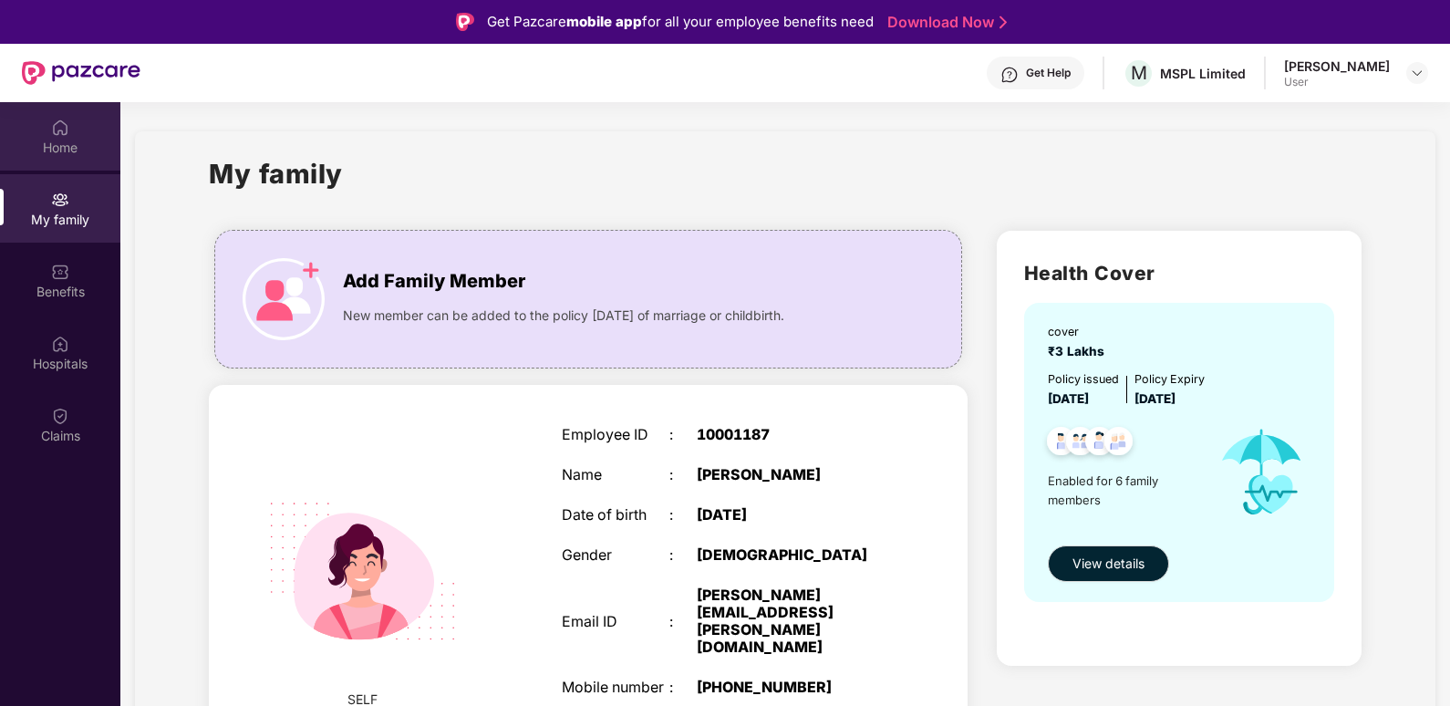
click at [33, 164] on div "Home" at bounding box center [60, 136] width 120 height 68
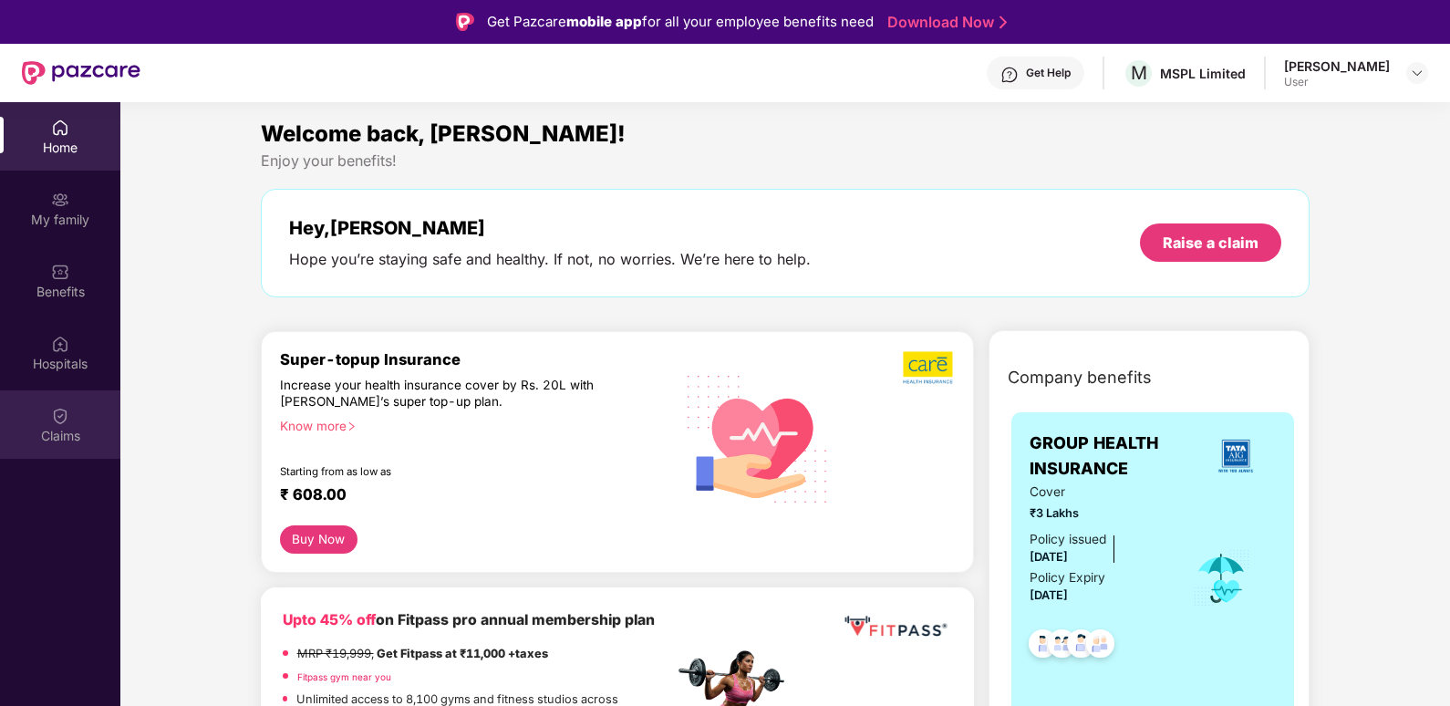
click at [34, 435] on div "Claims" at bounding box center [60, 436] width 120 height 18
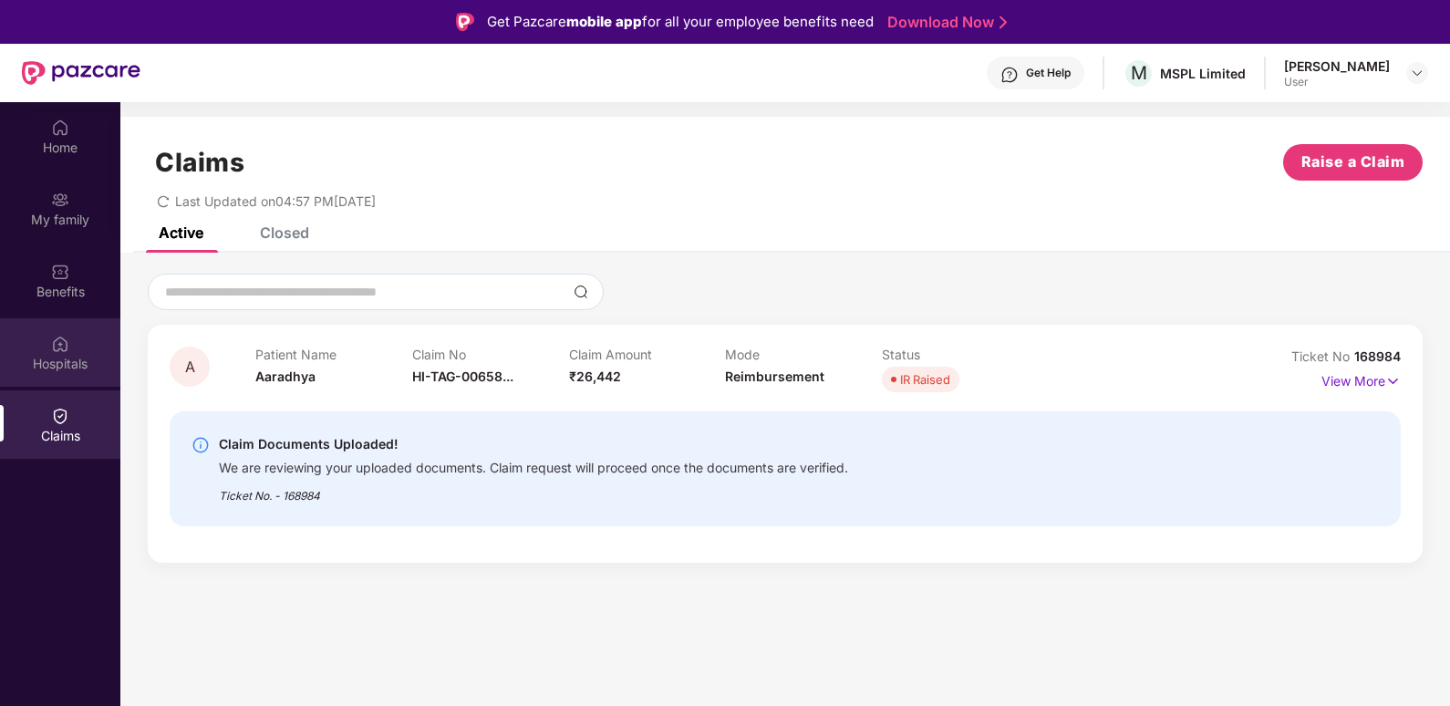
click at [64, 379] on div "Hospitals" at bounding box center [60, 352] width 120 height 68
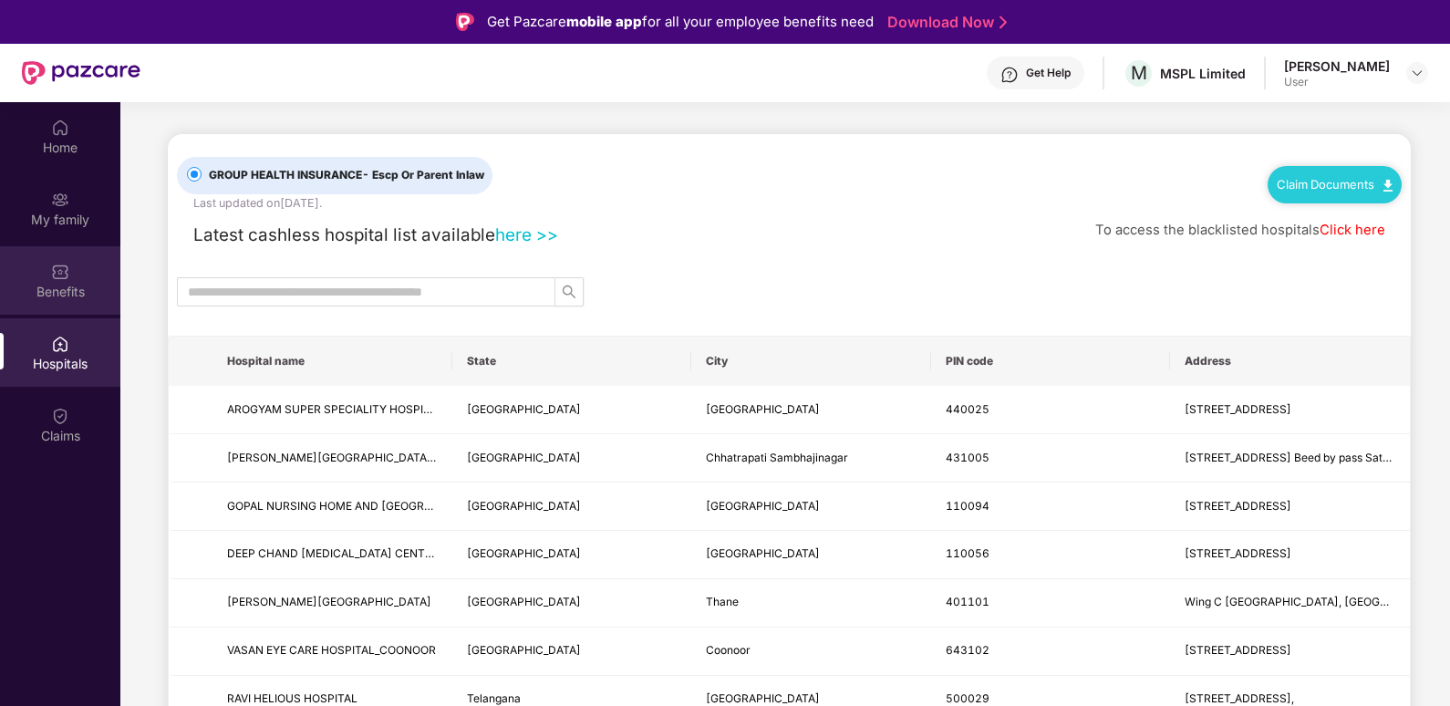
click at [70, 285] on div "Benefits" at bounding box center [60, 292] width 120 height 18
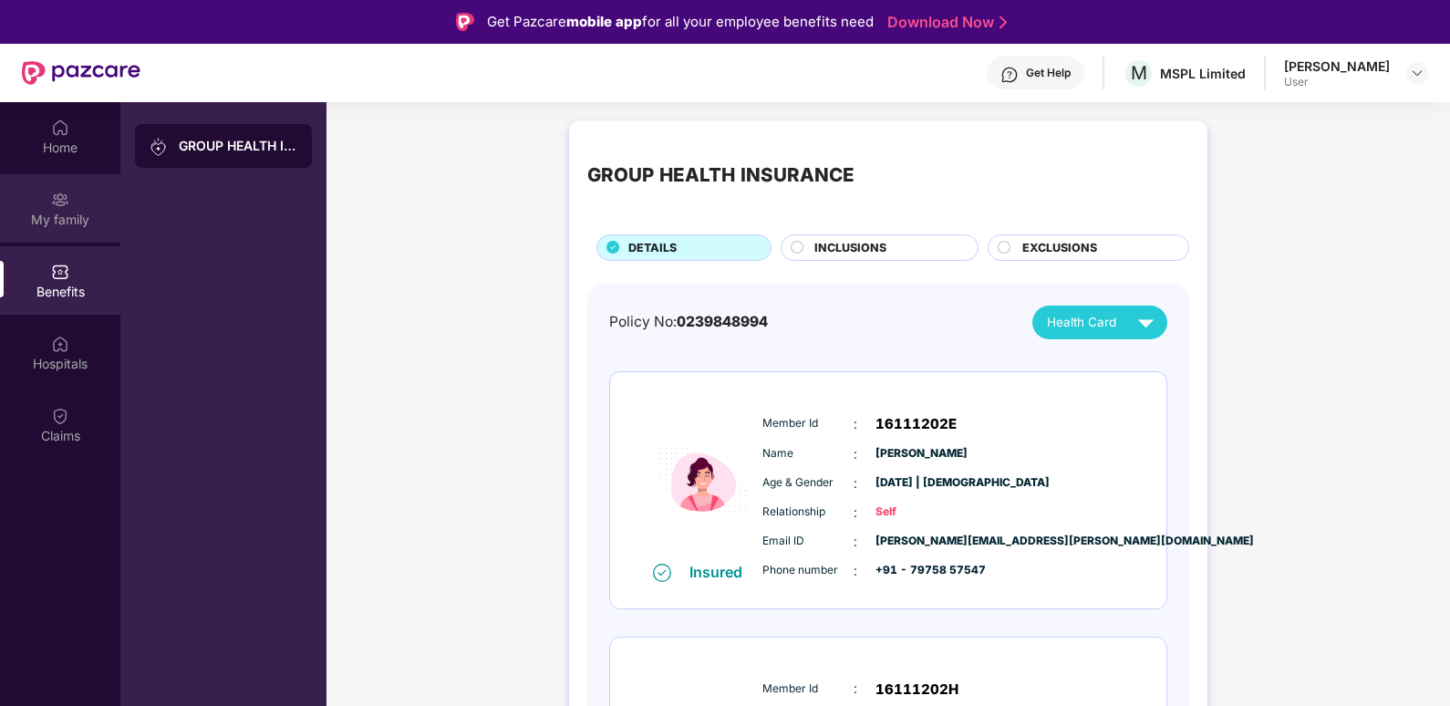
click at [61, 222] on div "My family" at bounding box center [60, 220] width 120 height 18
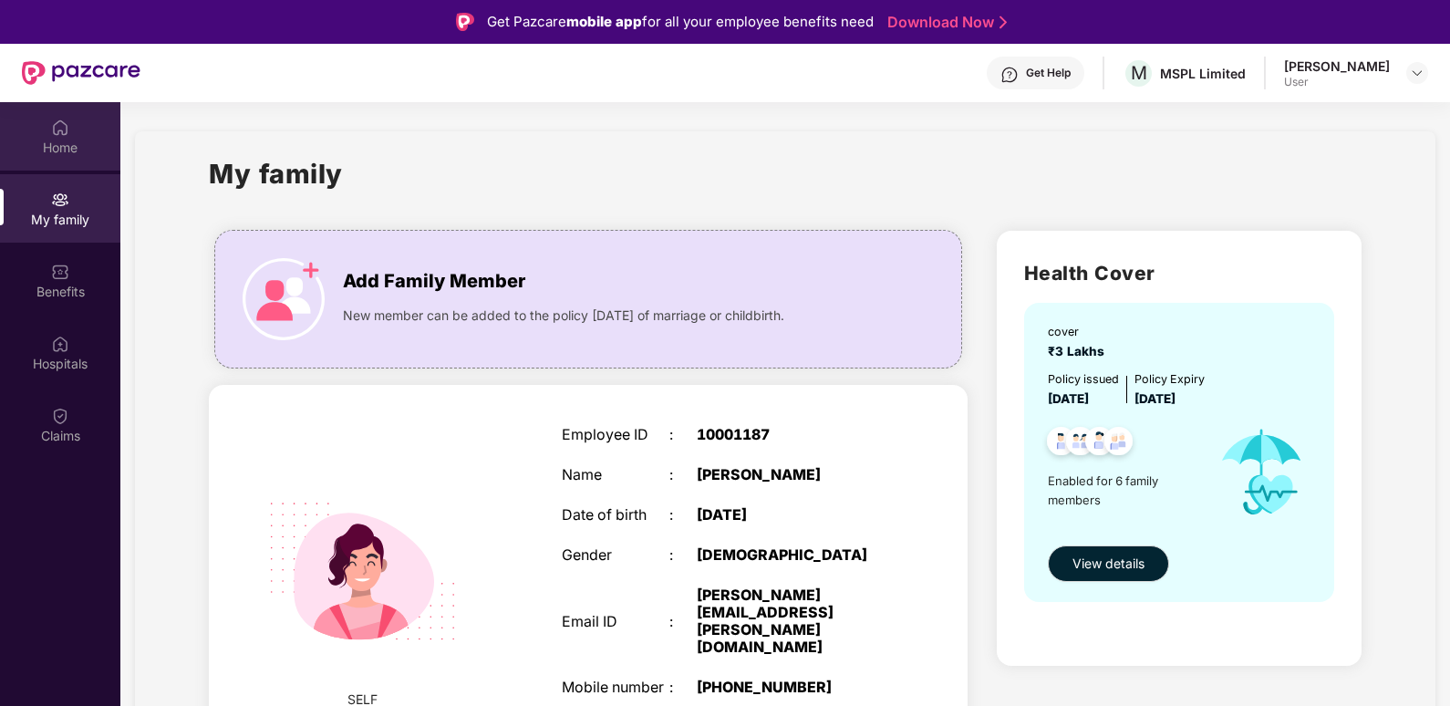
click at [43, 134] on div "Home" at bounding box center [60, 136] width 120 height 68
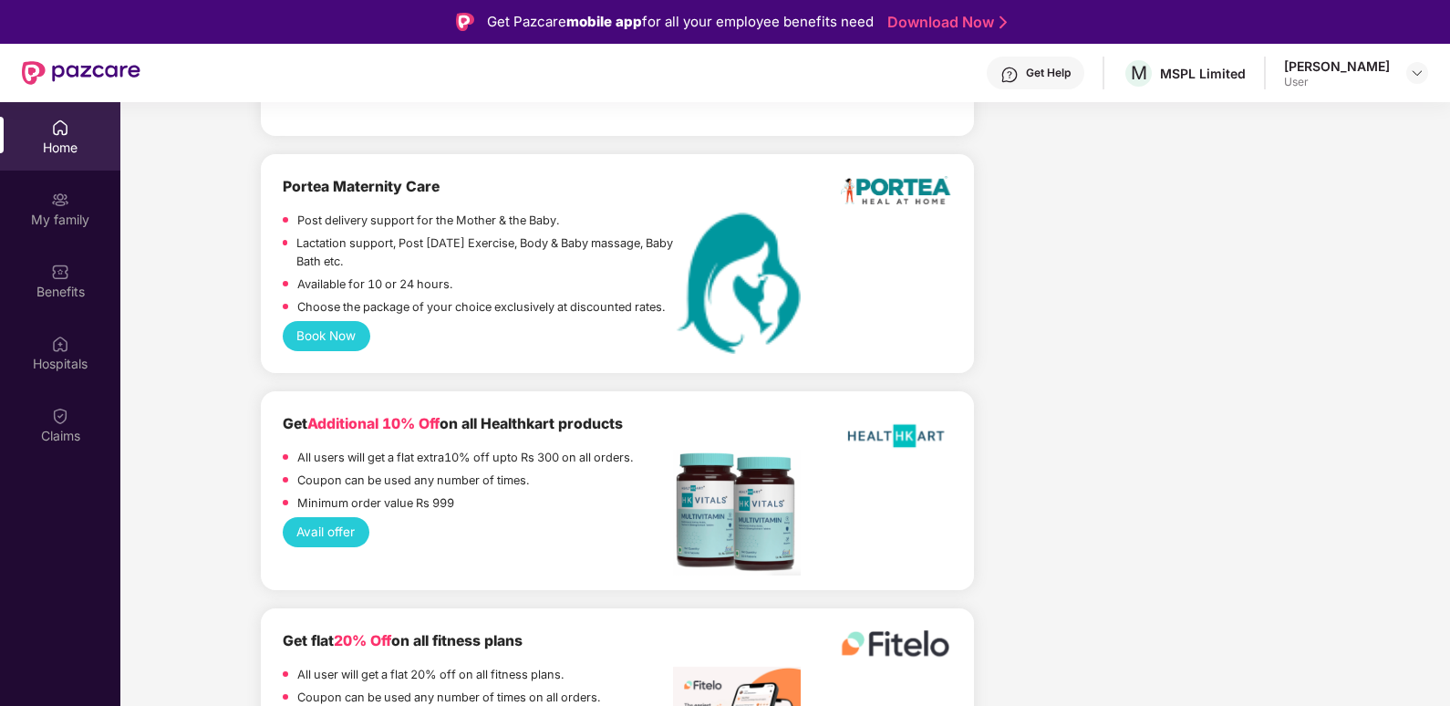
scroll to position [3858, 0]
click at [105, 97] on div at bounding box center [81, 73] width 119 height 58
click at [86, 117] on div "Home" at bounding box center [60, 136] width 120 height 68
click at [47, 142] on div "Home" at bounding box center [60, 148] width 120 height 18
click at [77, 392] on div "Claims" at bounding box center [60, 424] width 120 height 68
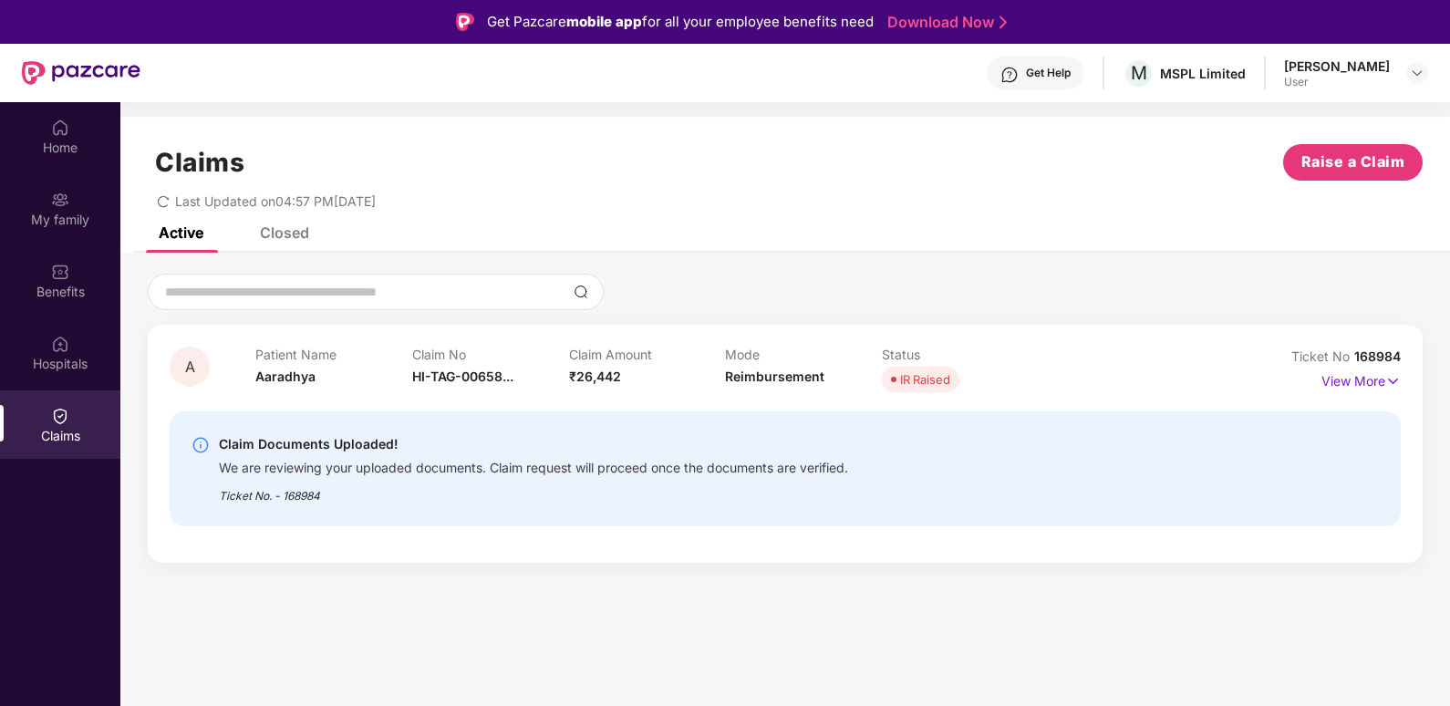
click at [932, 373] on div "IR Raised" at bounding box center [925, 379] width 50 height 18
drag, startPoint x: 932, startPoint y: 373, endPoint x: 1034, endPoint y: 502, distance: 164.3
click at [1034, 502] on div "Claim Documents Uploaded! We are reviewing your uploaded documents. Claim reque…" at bounding box center [687, 468] width 990 height 71
